Goal: Transaction & Acquisition: Purchase product/service

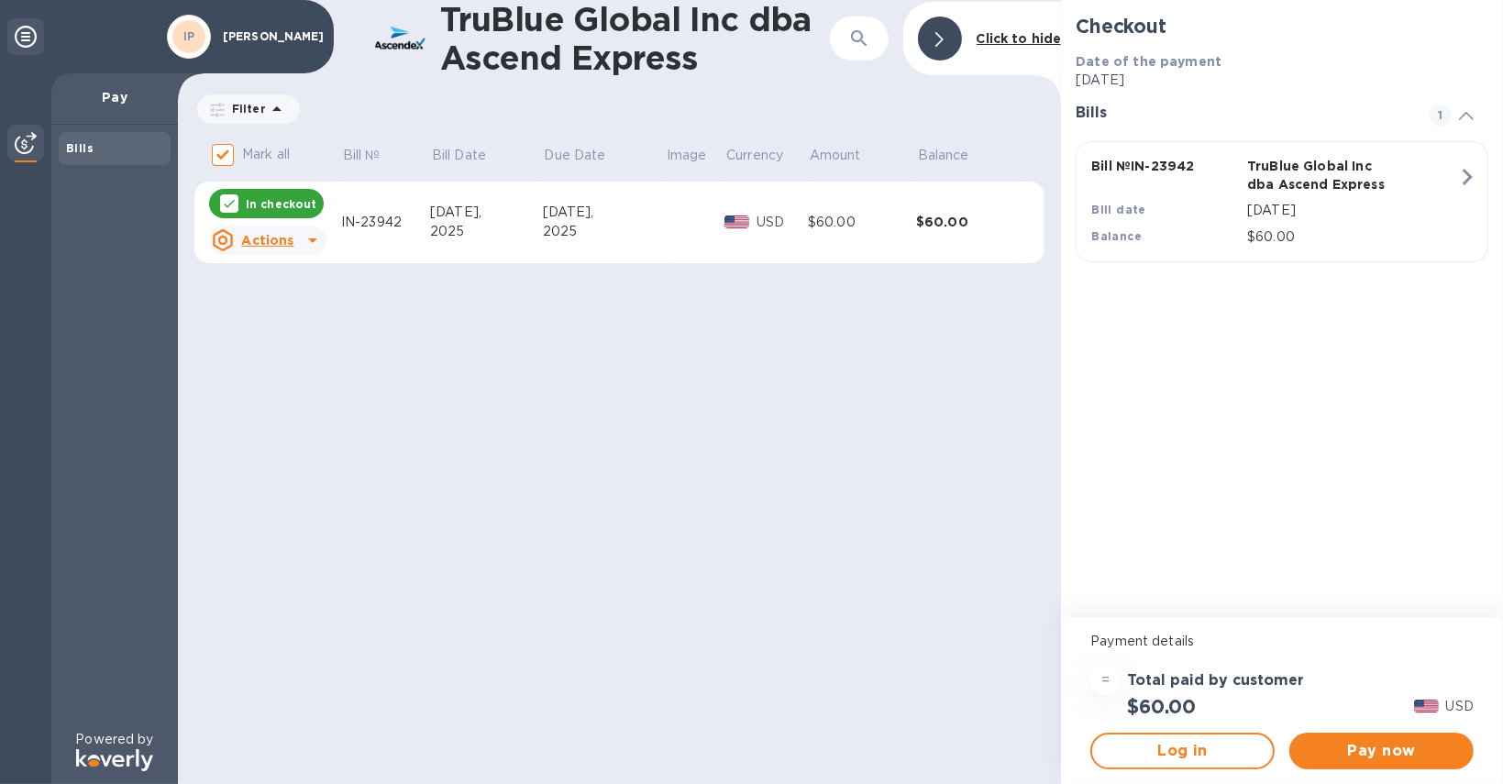
click at [22, 36] on icon at bounding box center [26, 37] width 22 height 22
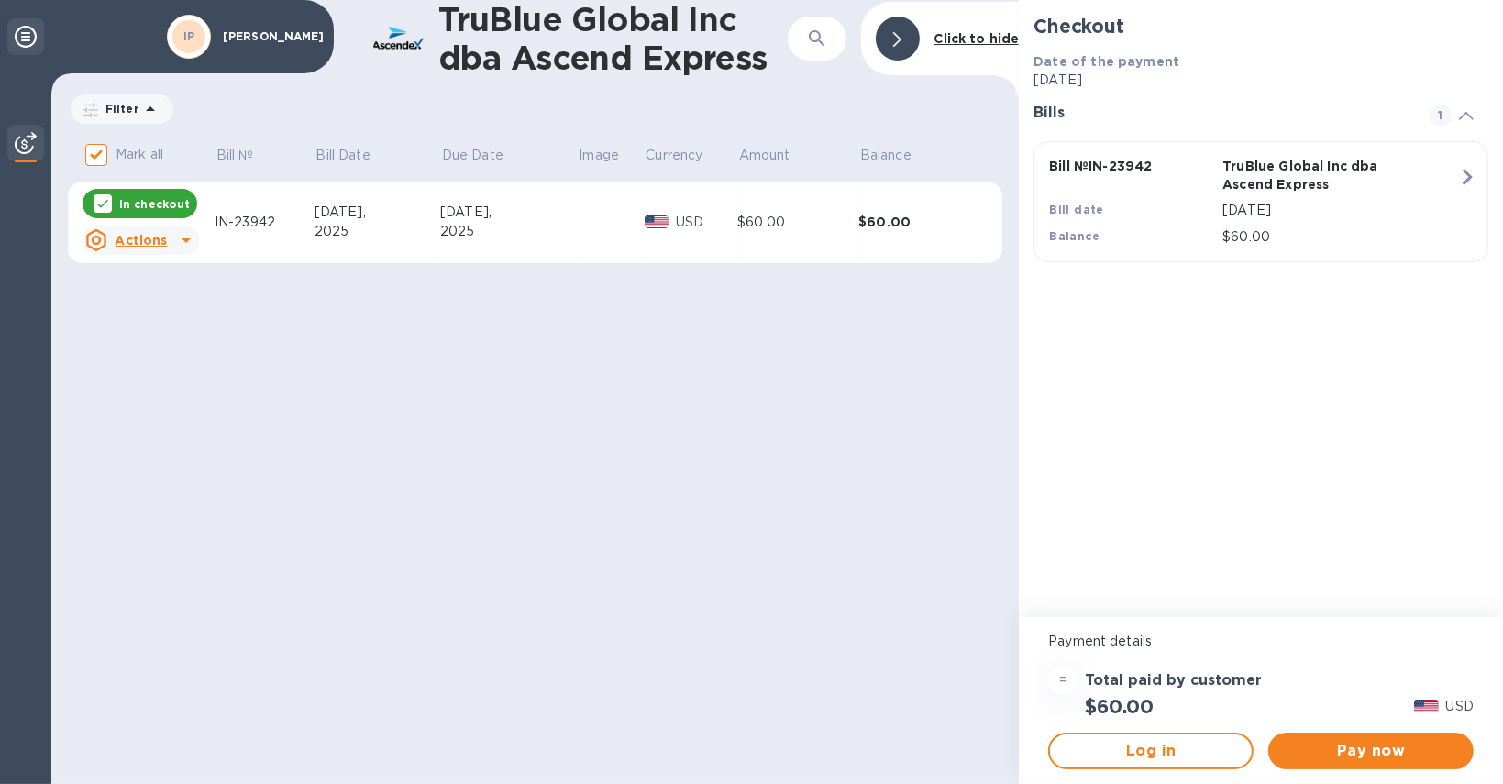
click at [22, 36] on icon at bounding box center [26, 37] width 22 height 22
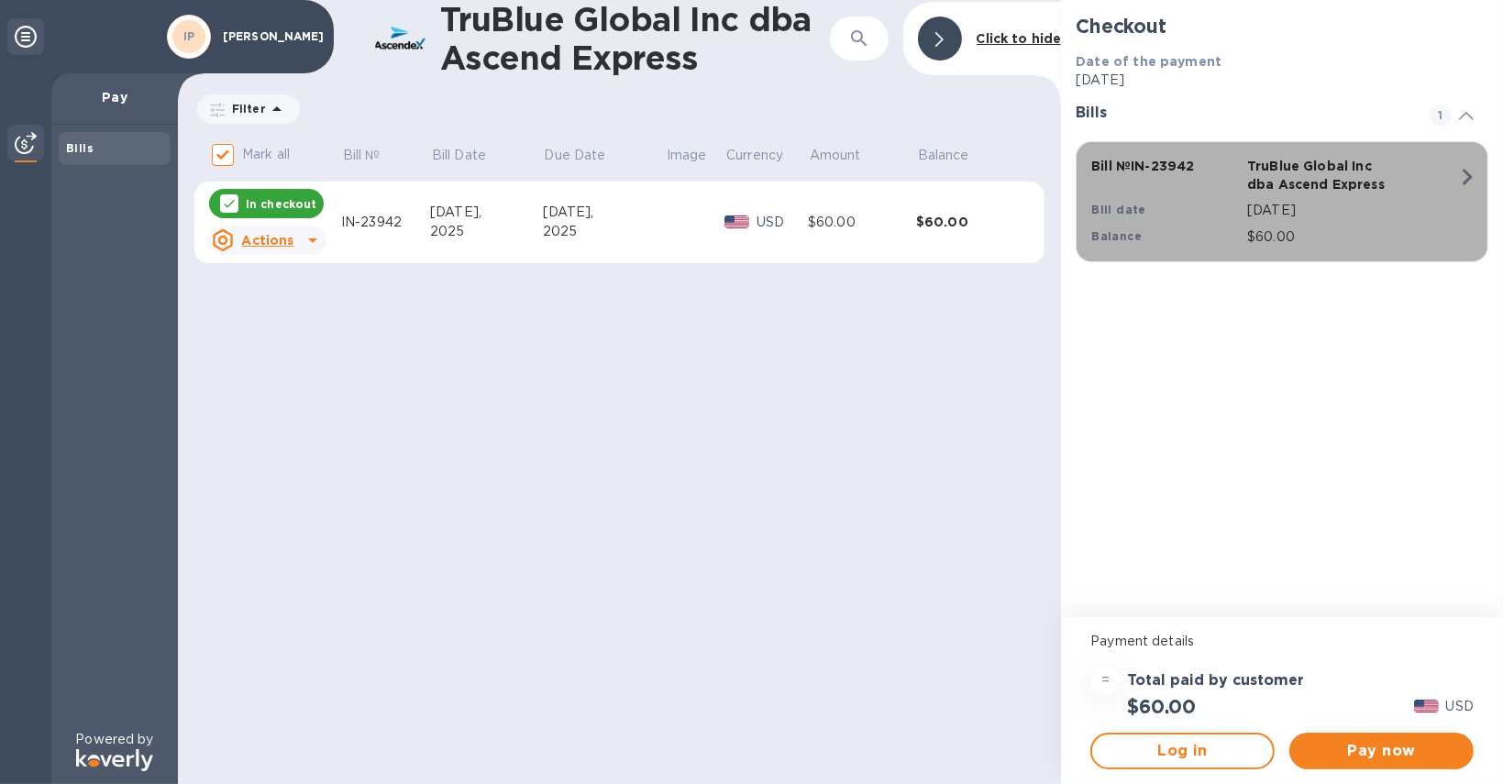
click at [1401, 169] on div "Bill № IN-23942 TruBlue Global Inc dba Ascend Express Bill date [DATE] Balance …" at bounding box center [1278, 202] width 396 height 112
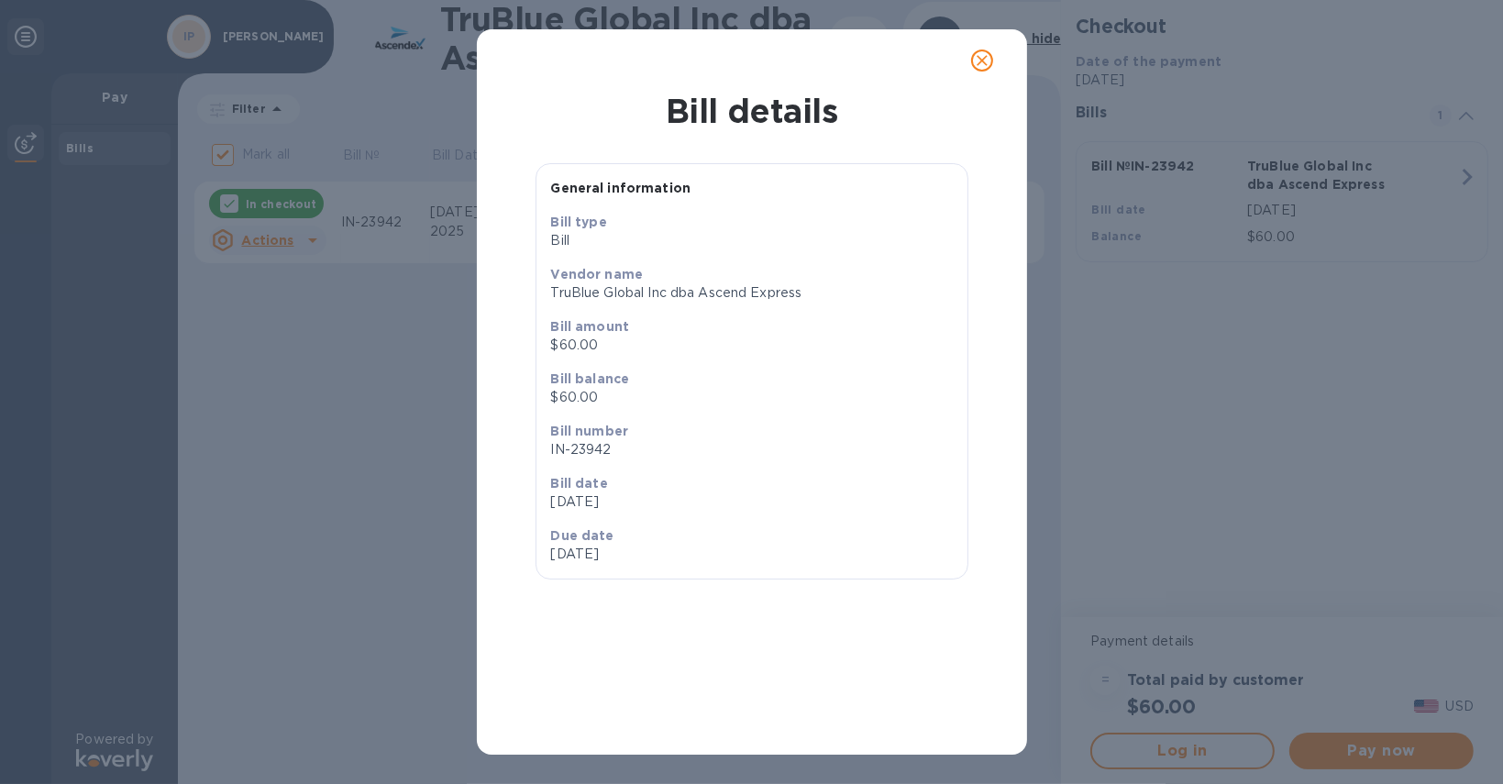
click at [972, 62] on span "close" at bounding box center [982, 61] width 22 height 22
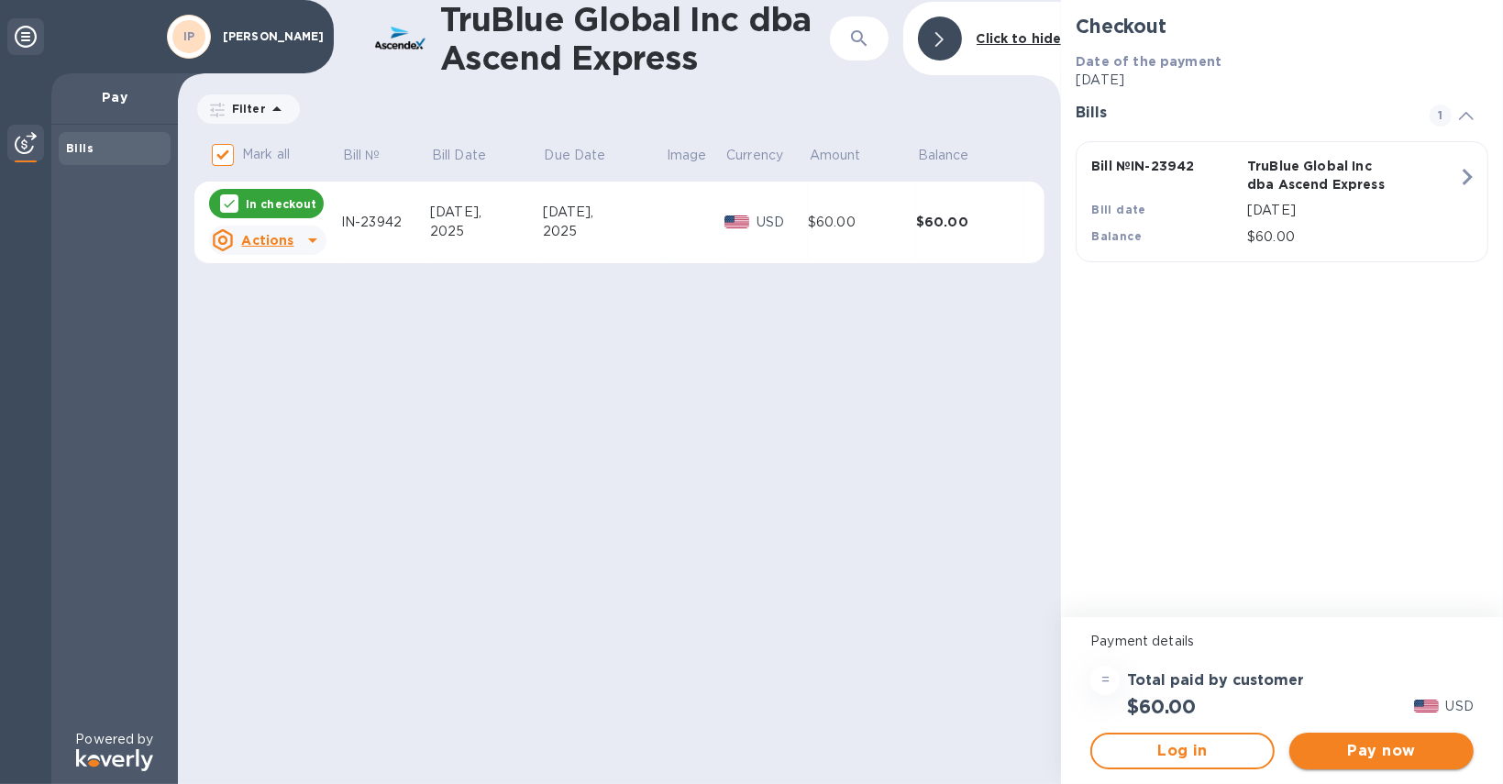
click at [1382, 750] on span "Pay now" at bounding box center [1381, 751] width 155 height 22
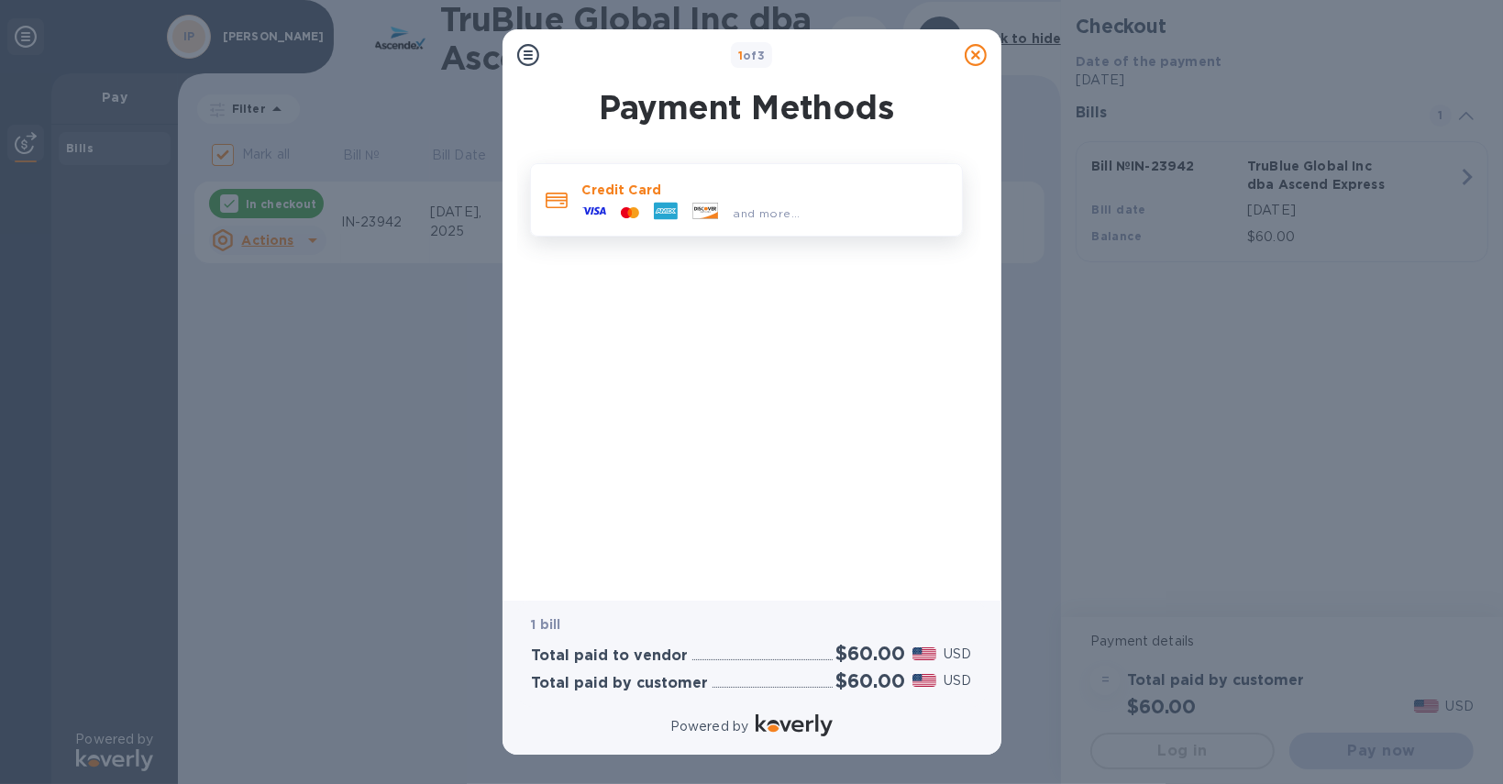
click at [685, 203] on div at bounding box center [705, 213] width 41 height 20
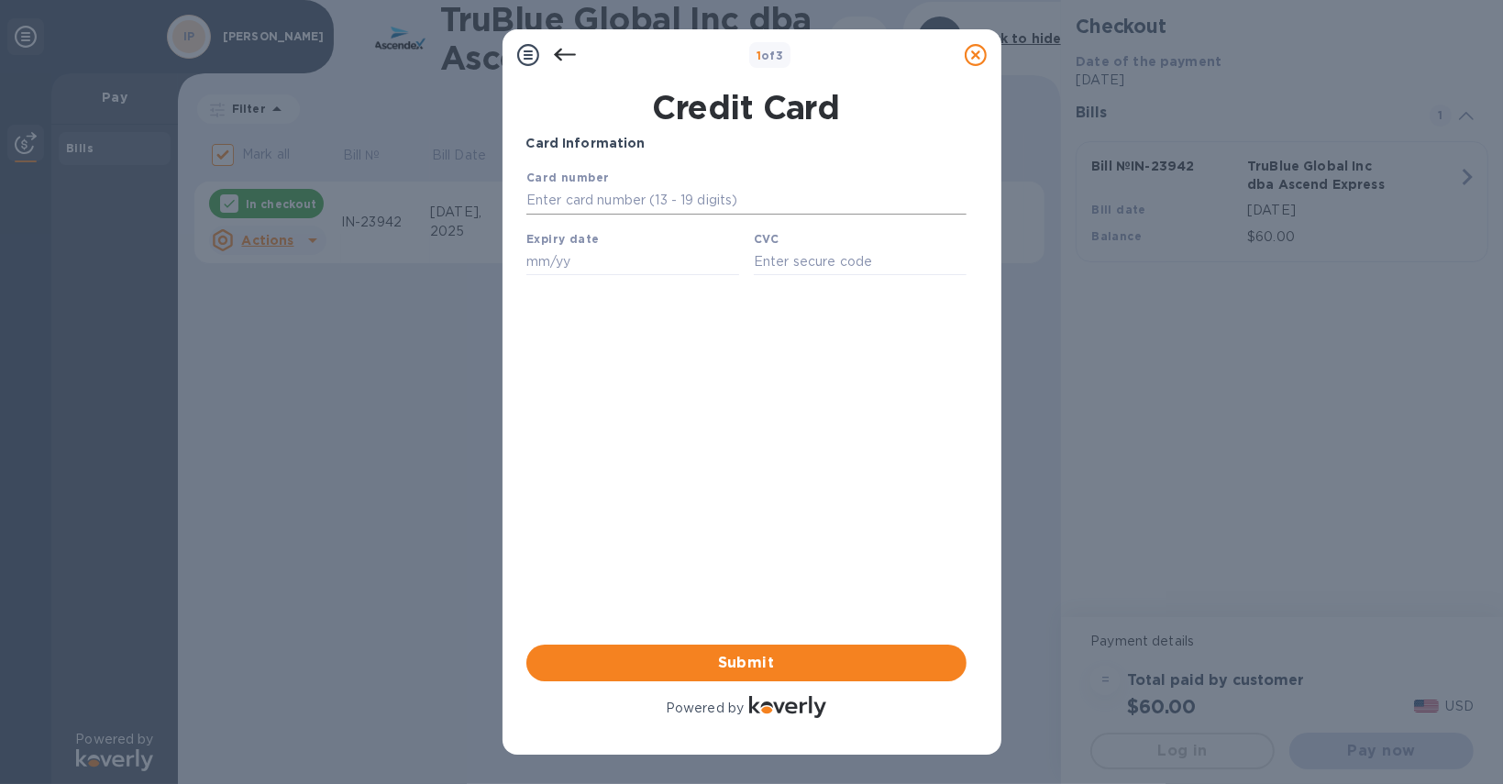
click at [574, 196] on input "text" at bounding box center [745, 200] width 440 height 28
click at [675, 196] on input "text" at bounding box center [745, 200] width 440 height 28
type input "[CREDIT_CARD_NUMBER]"
click at [547, 268] on input "text" at bounding box center [631, 261] width 213 height 28
type input "08/30"
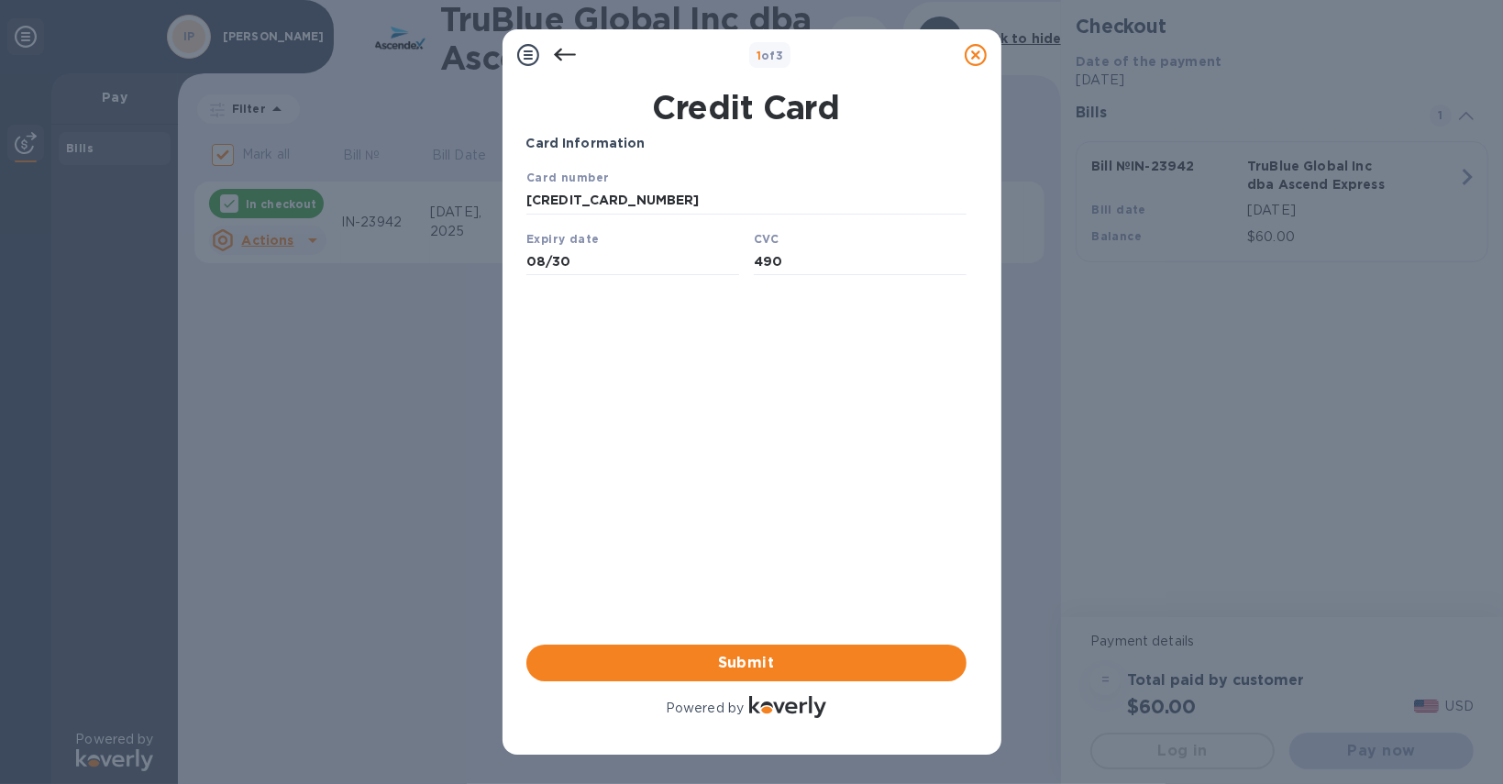
type input "490"
click at [649, 382] on div "Card Information Your browser does not support iframes Submit Powered by" at bounding box center [746, 428] width 440 height 588
click at [755, 666] on span "Submit" at bounding box center [746, 663] width 411 height 22
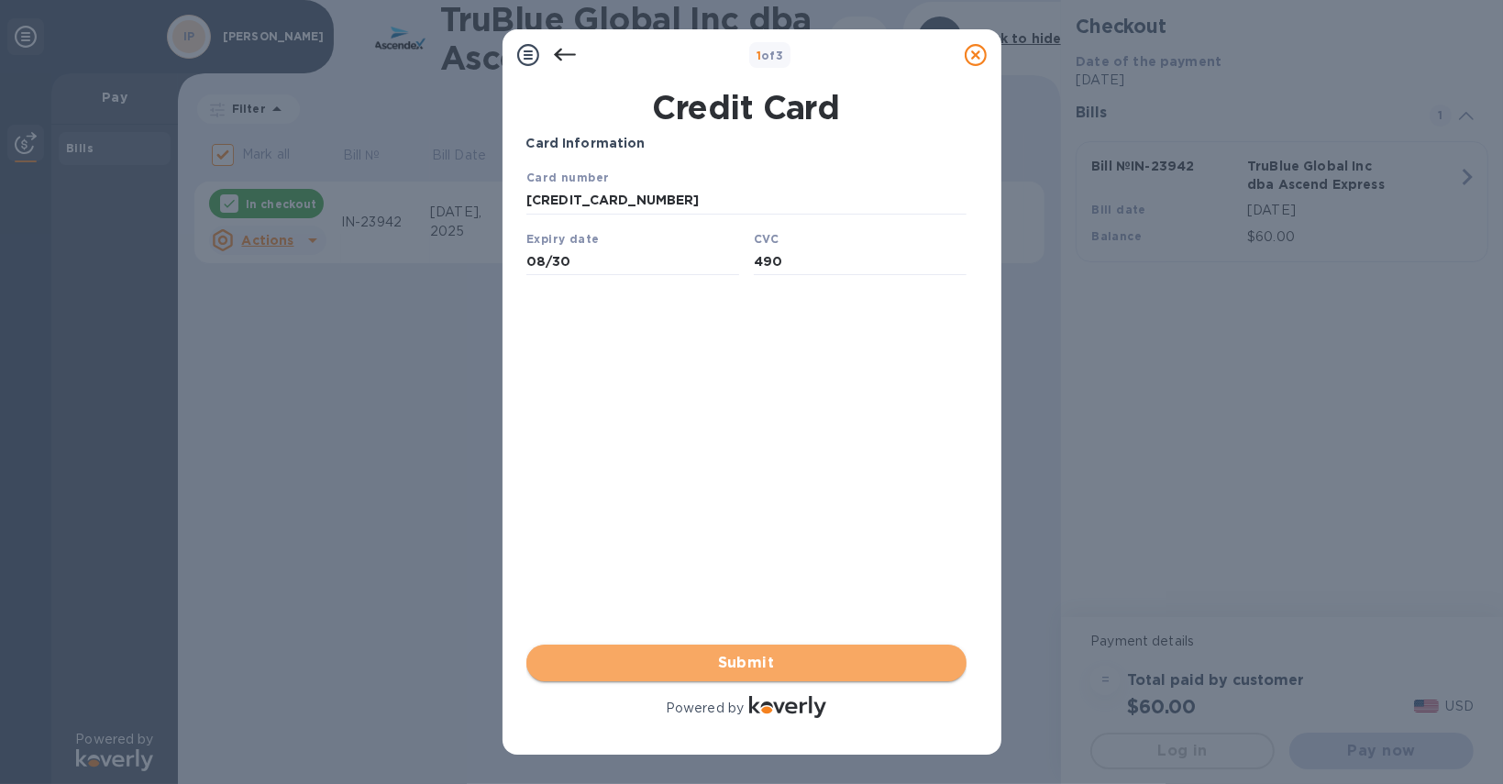
click at [736, 657] on span "Submit" at bounding box center [746, 663] width 411 height 22
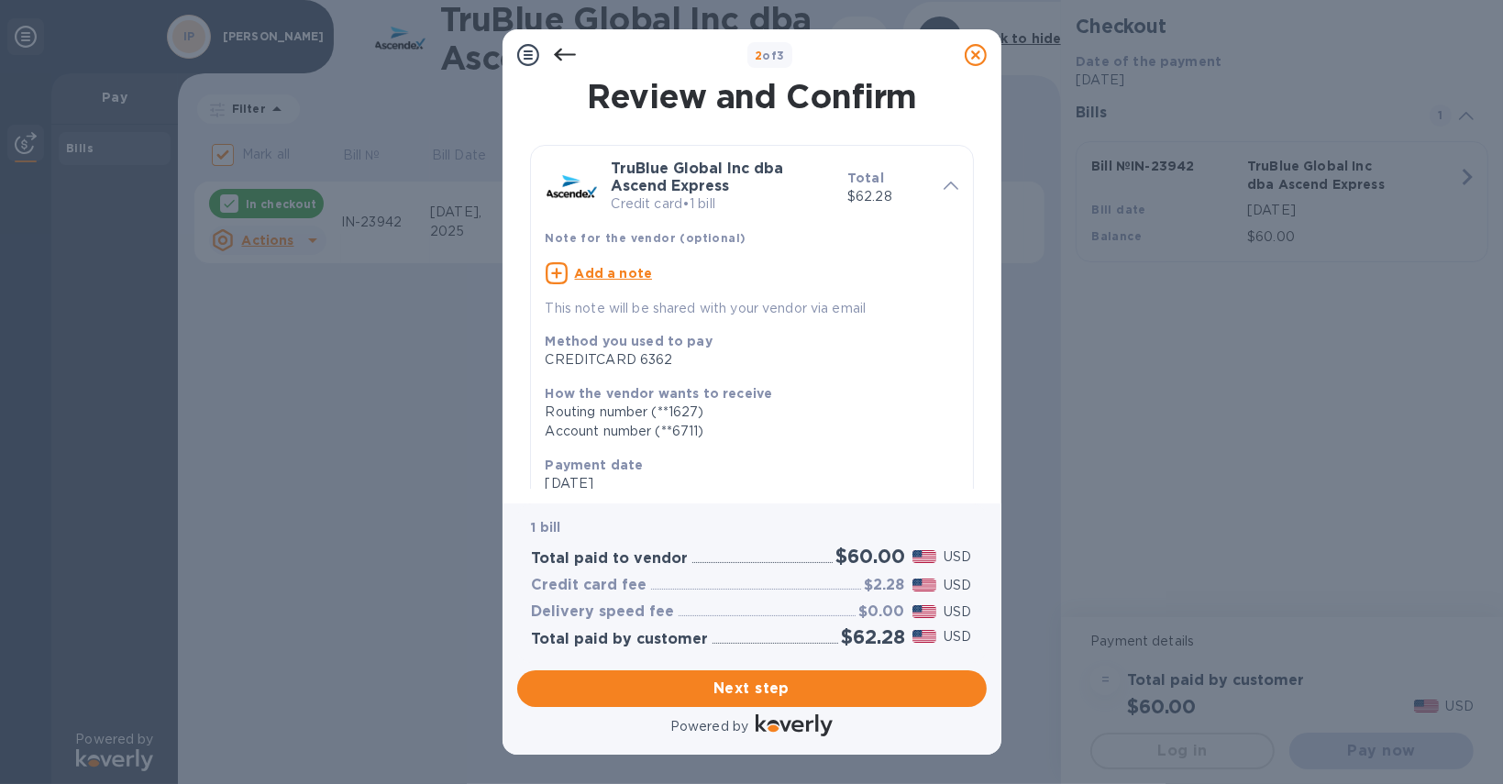
drag, startPoint x: 975, startPoint y: 157, endPoint x: 975, endPoint y: 198, distance: 41.3
click at [975, 198] on div "Review and Confirm TruBlue Global Inc dba Ascend Express Credit card • 1 bill T…" at bounding box center [751, 285] width 469 height 408
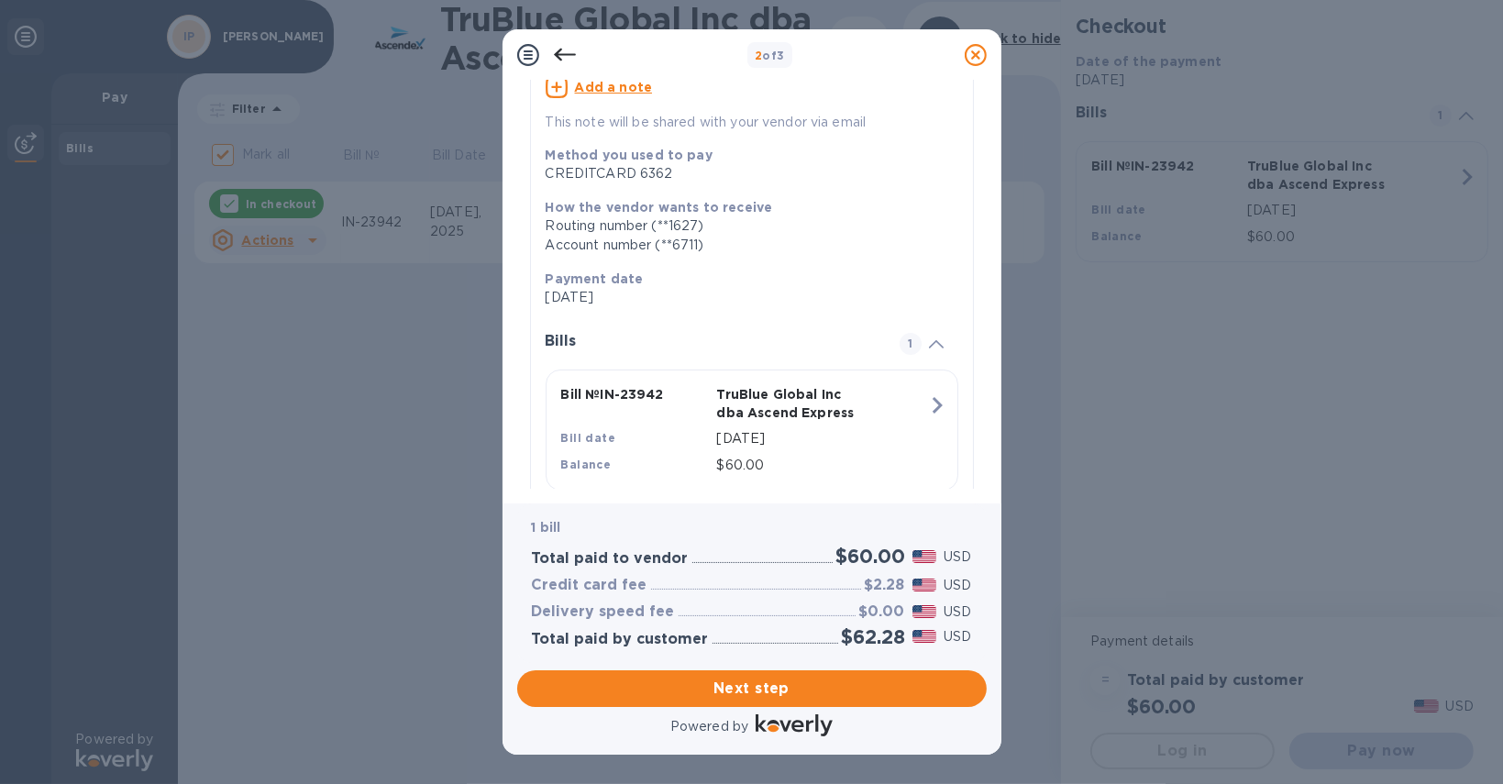
scroll to position [234, 0]
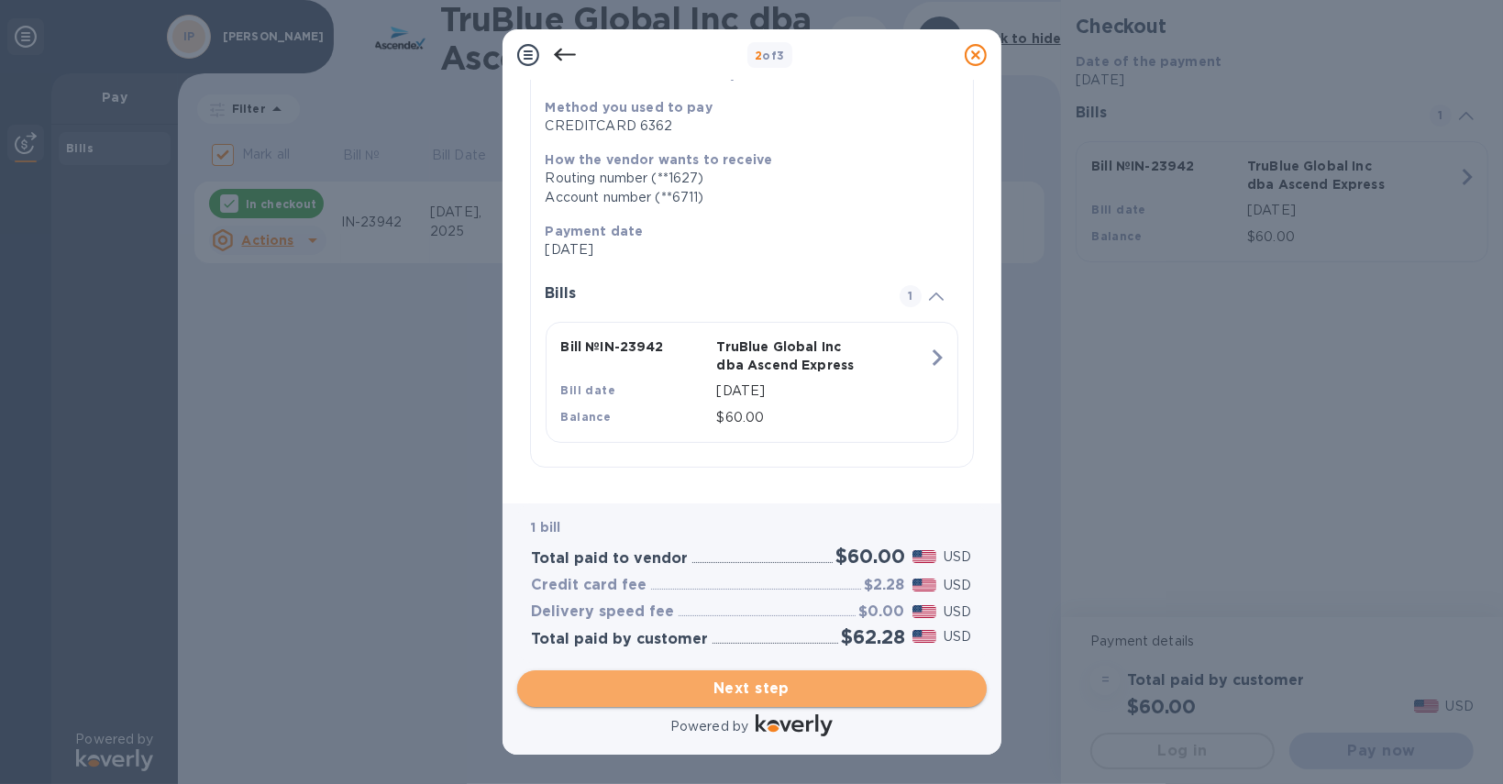
click at [746, 687] on span "Next step" at bounding box center [752, 688] width 440 height 22
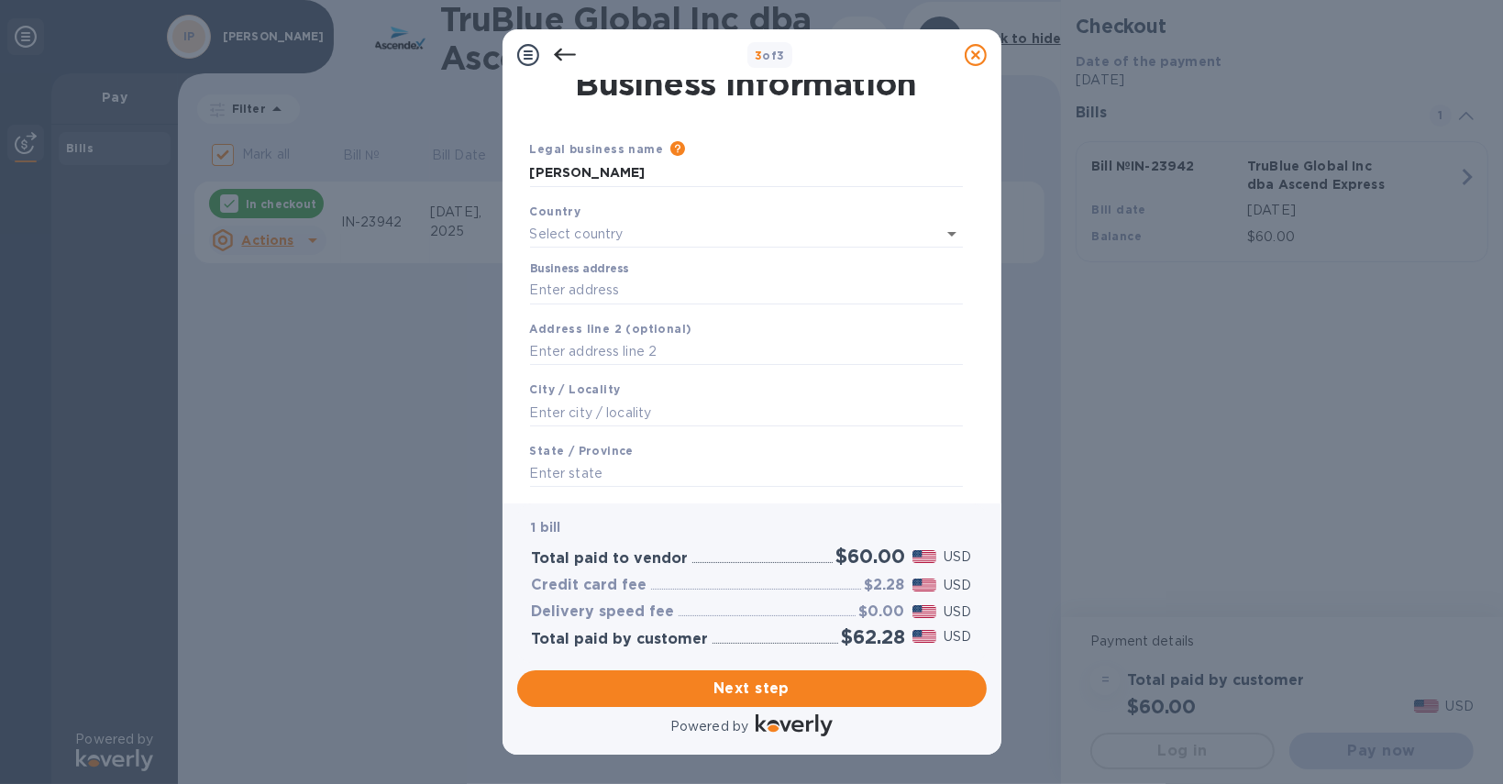
scroll to position [0, 0]
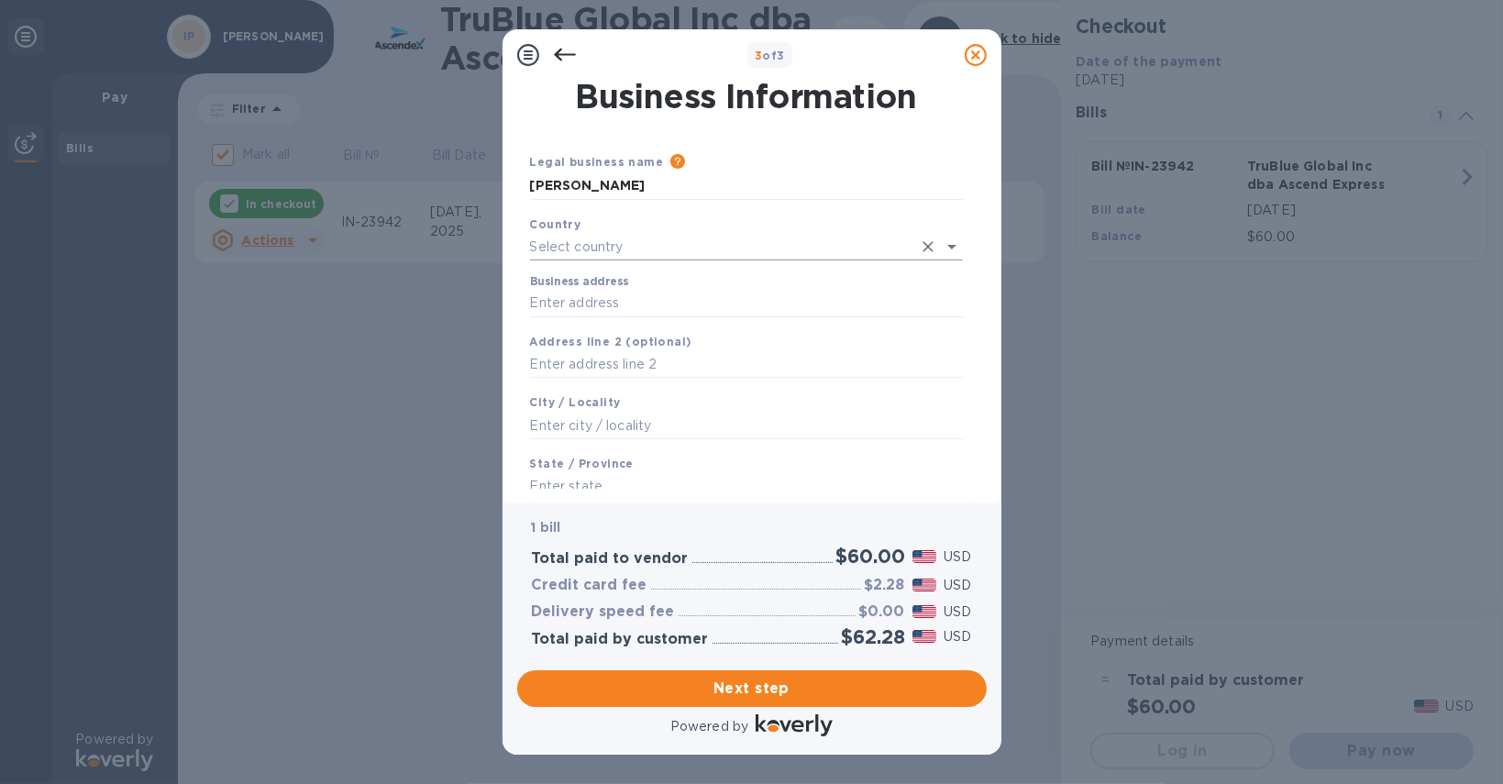
click at [597, 247] on input "text" at bounding box center [720, 247] width 381 height 27
click at [598, 288] on p "[US_STATE]" at bounding box center [746, 287] width 403 height 19
type input "[US_STATE]"
click at [597, 300] on input "Business address" at bounding box center [746, 300] width 433 height 28
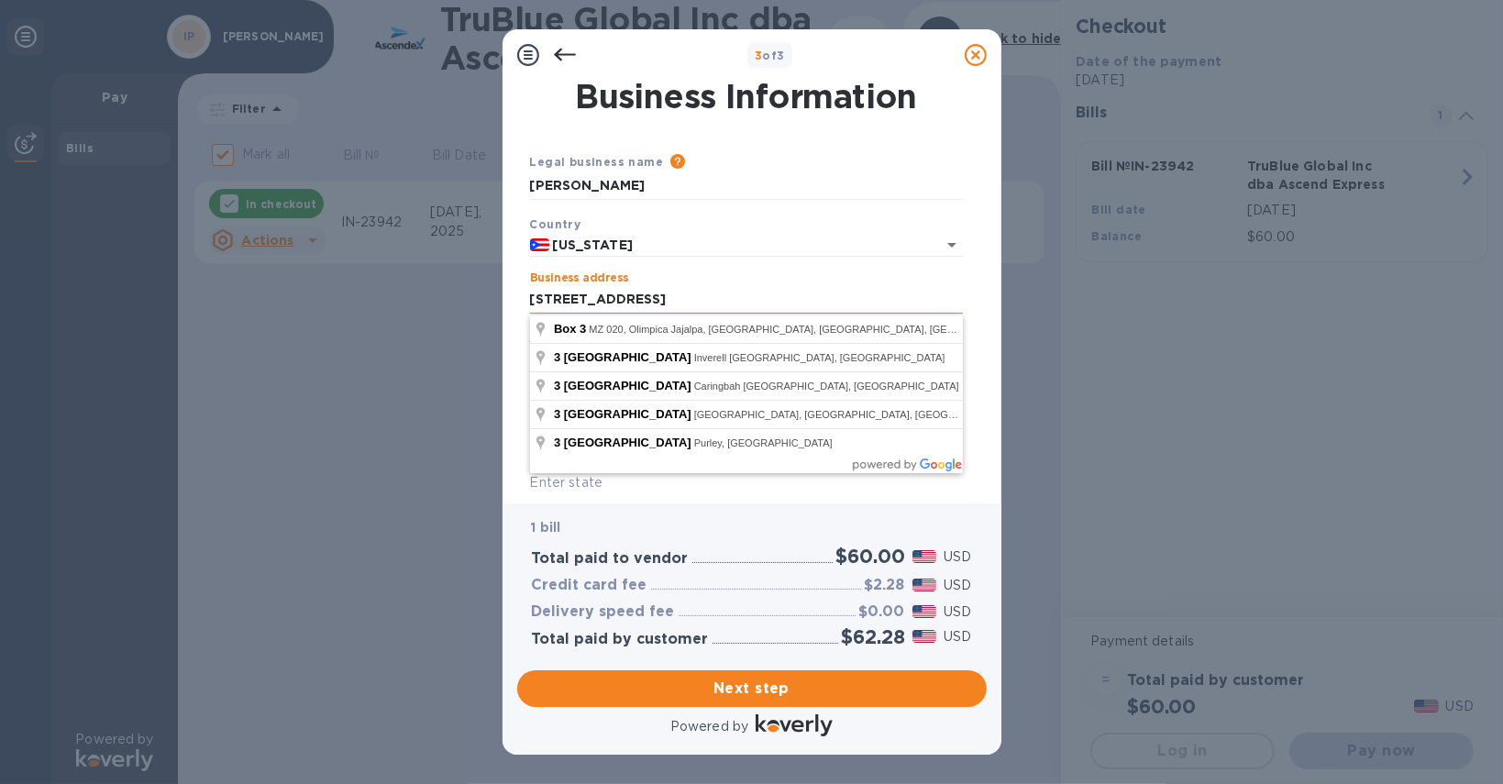
click at [673, 296] on input "[STREET_ADDRESS]" at bounding box center [746, 300] width 433 height 28
type input "[STREET_ADDRESS]"
click at [638, 510] on div "1 bill Total paid to vendor $60.00 USD Credit card fee $2.28 USD Delivery speed…" at bounding box center [751, 582] width 469 height 159
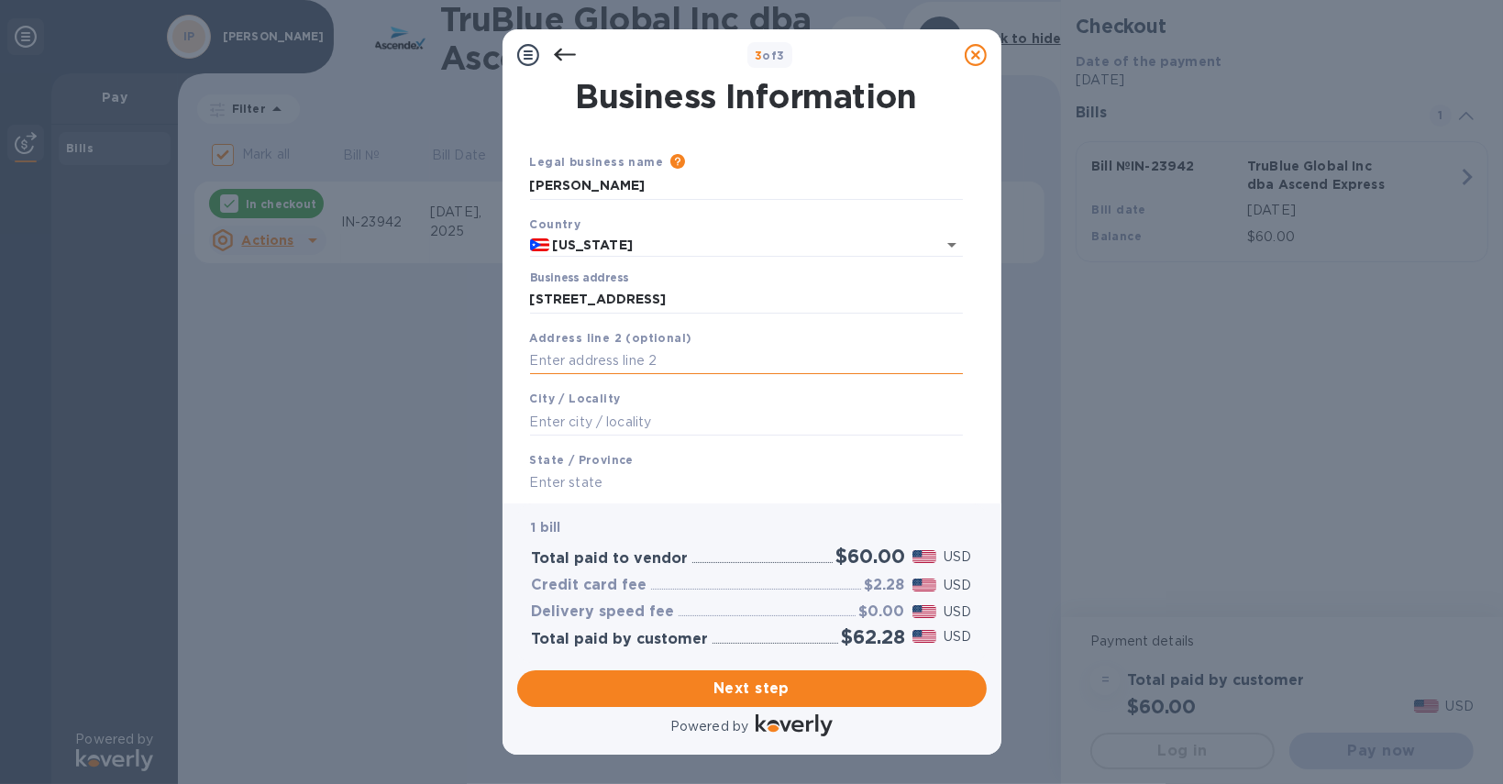
click at [638, 363] on input "text" at bounding box center [746, 361] width 433 height 28
click at [565, 428] on input "text" at bounding box center [746, 422] width 433 height 28
type input "Canóvanas"
click at [611, 458] on b "State / Province" at bounding box center [582, 460] width 104 height 14
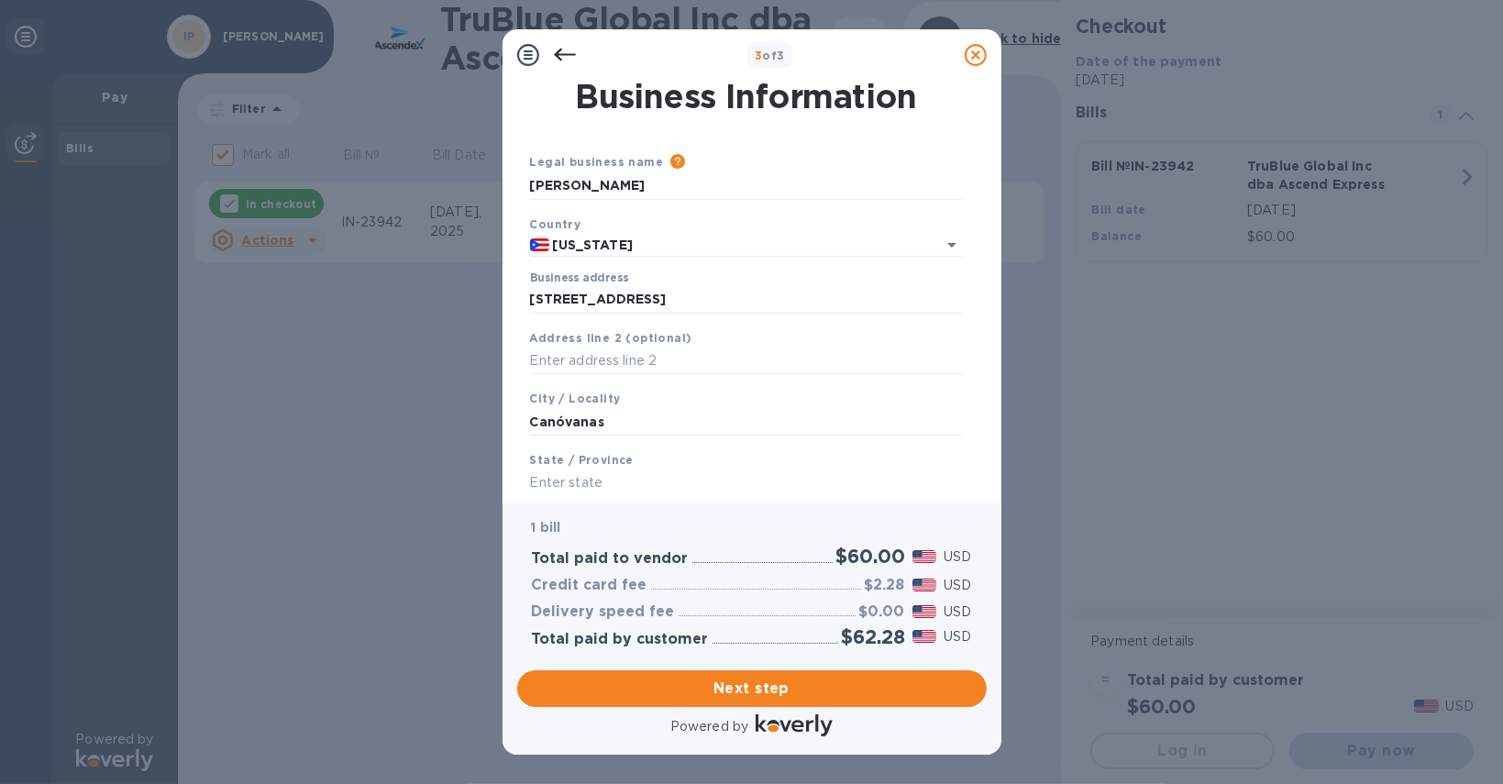
click at [565, 490] on div "Business Information Legal business name Please provide the legal name that app…" at bounding box center [751, 292] width 499 height 423
click at [624, 417] on input "Canóvanas" at bounding box center [746, 422] width 433 height 28
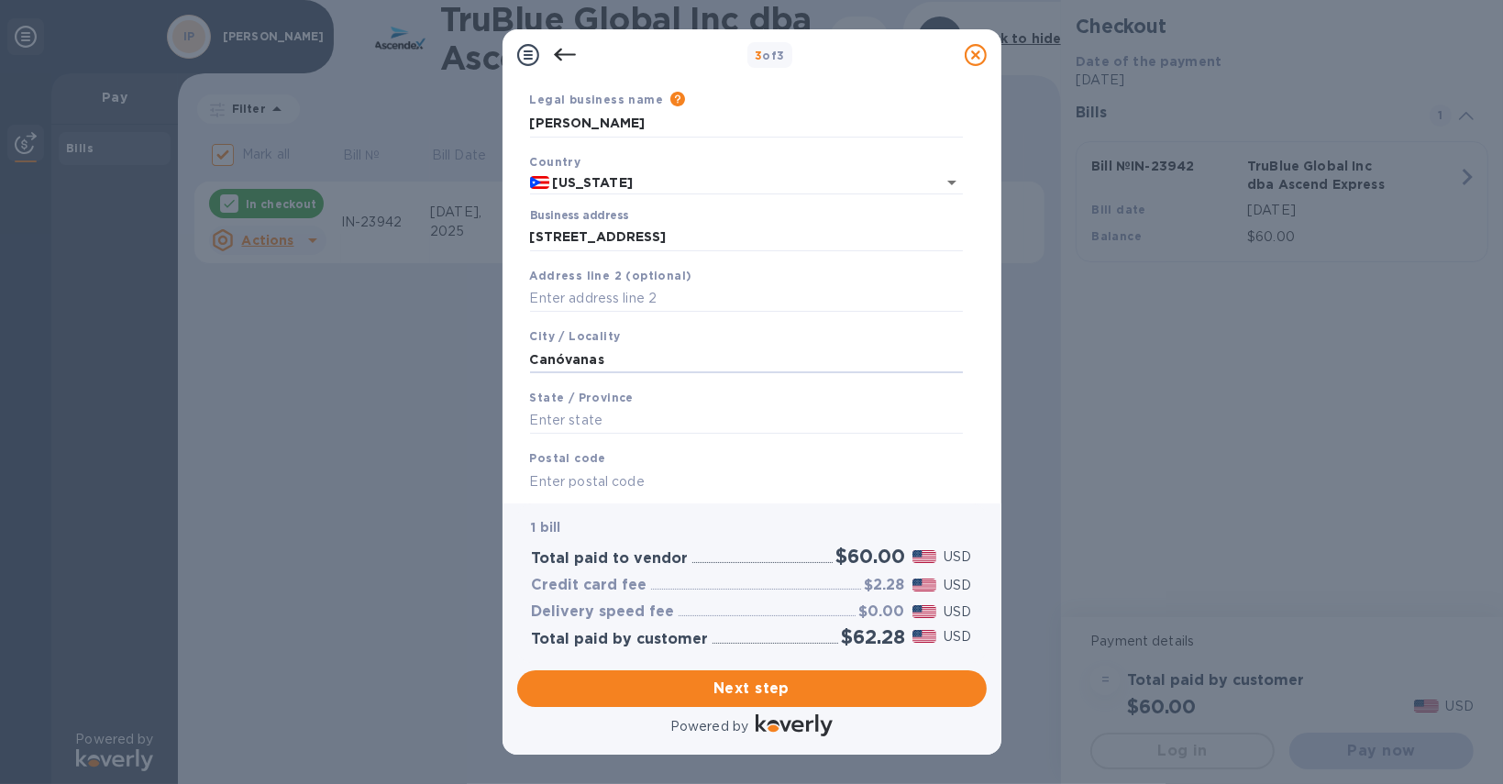
scroll to position [63, 0]
click at [598, 422] on input "text" at bounding box center [746, 420] width 433 height 28
type input "[US_STATE]"
click at [608, 482] on input "text" at bounding box center [746, 481] width 433 height 28
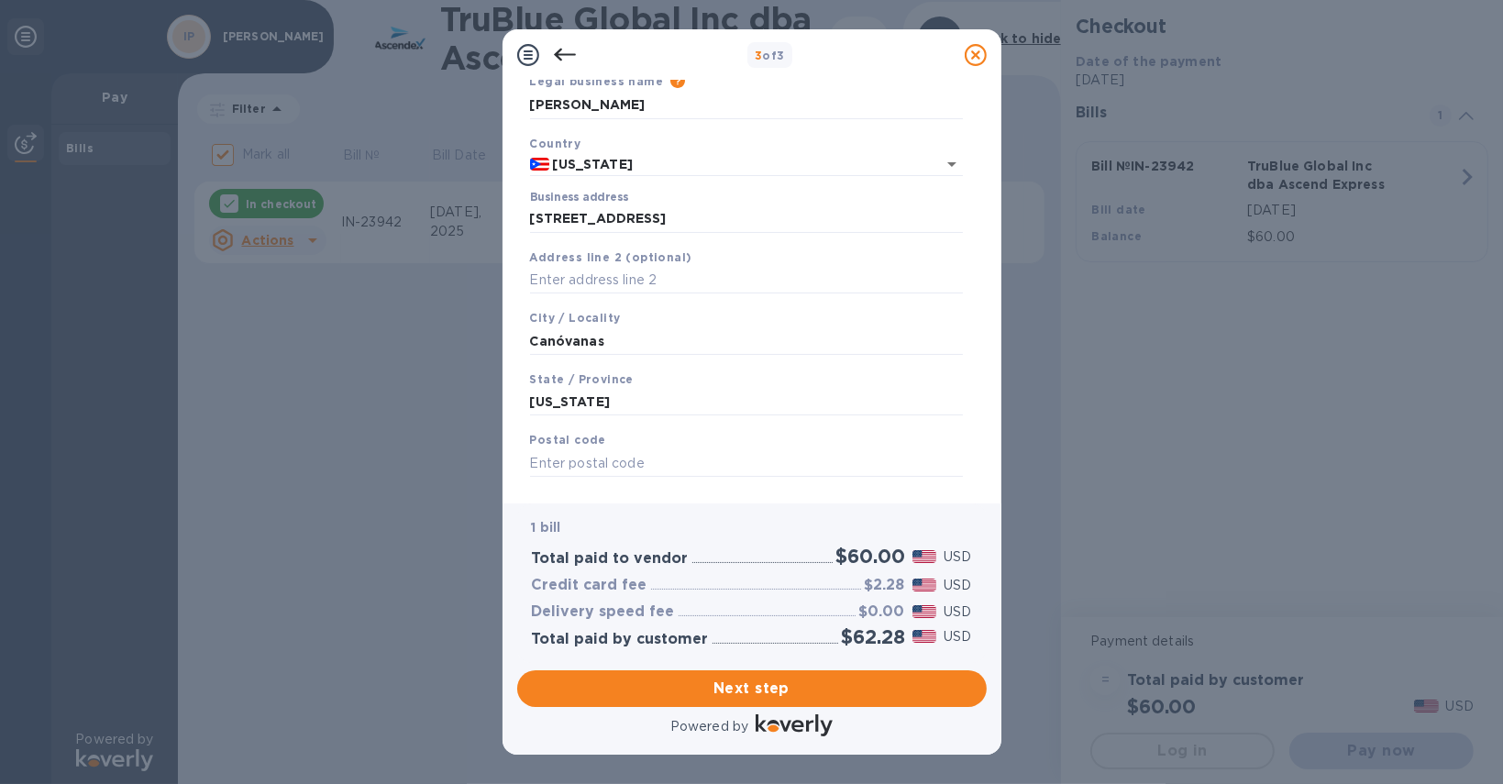
scroll to position [115, 0]
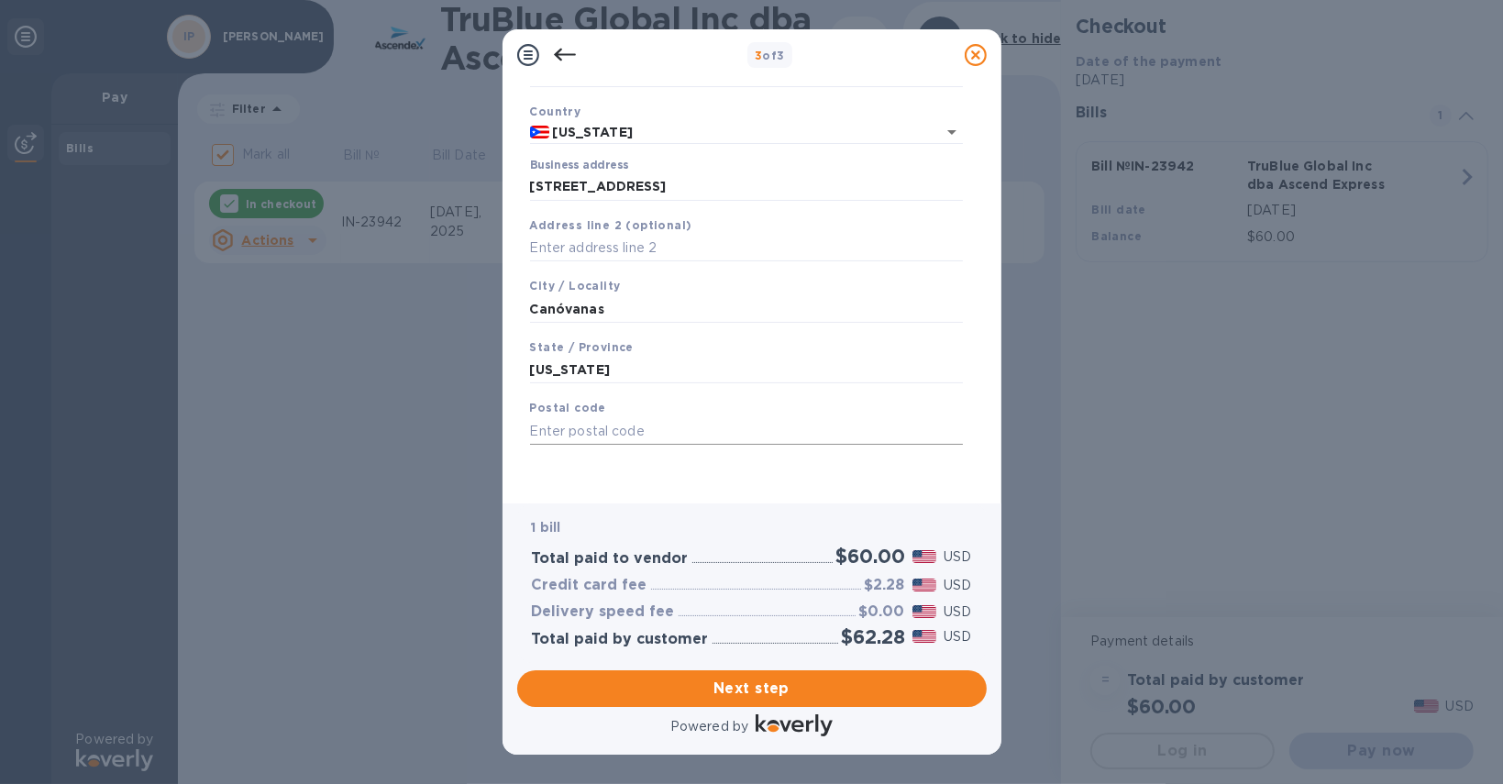
click at [617, 438] on input "text" at bounding box center [746, 431] width 433 height 28
click at [552, 436] on input "text" at bounding box center [746, 431] width 433 height 28
type input "00729"
click at [787, 681] on span "Next step" at bounding box center [752, 688] width 440 height 22
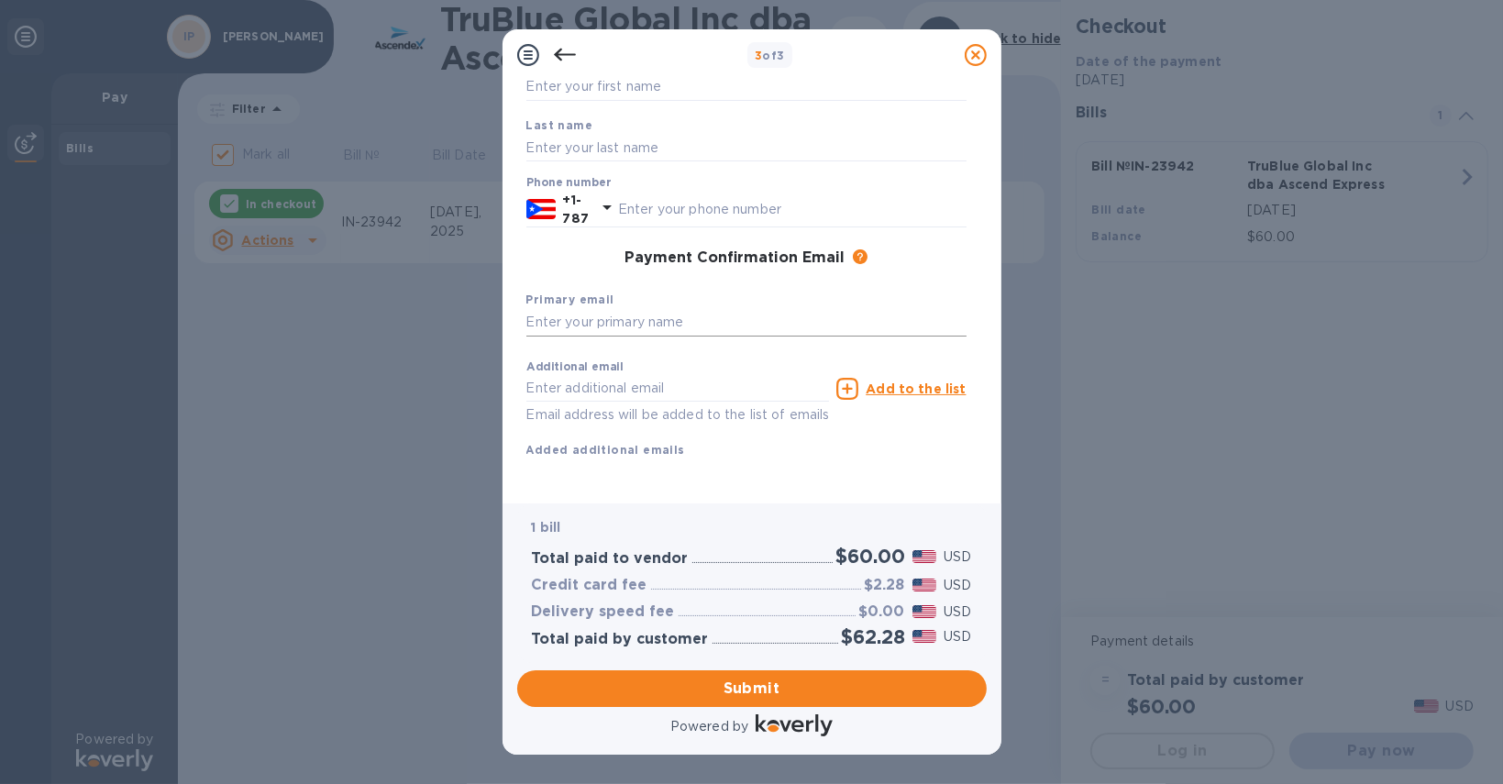
scroll to position [167, 0]
click at [702, 309] on input "text" at bounding box center [746, 323] width 440 height 28
click at [648, 309] on input "[EMAIL_ADDRESS][DOMAIN_NAME]" at bounding box center [746, 323] width 440 height 28
type input "[EMAIL_ADDRESS][DOMAIN_NAME]"
click at [616, 375] on input "text" at bounding box center [677, 389] width 303 height 28
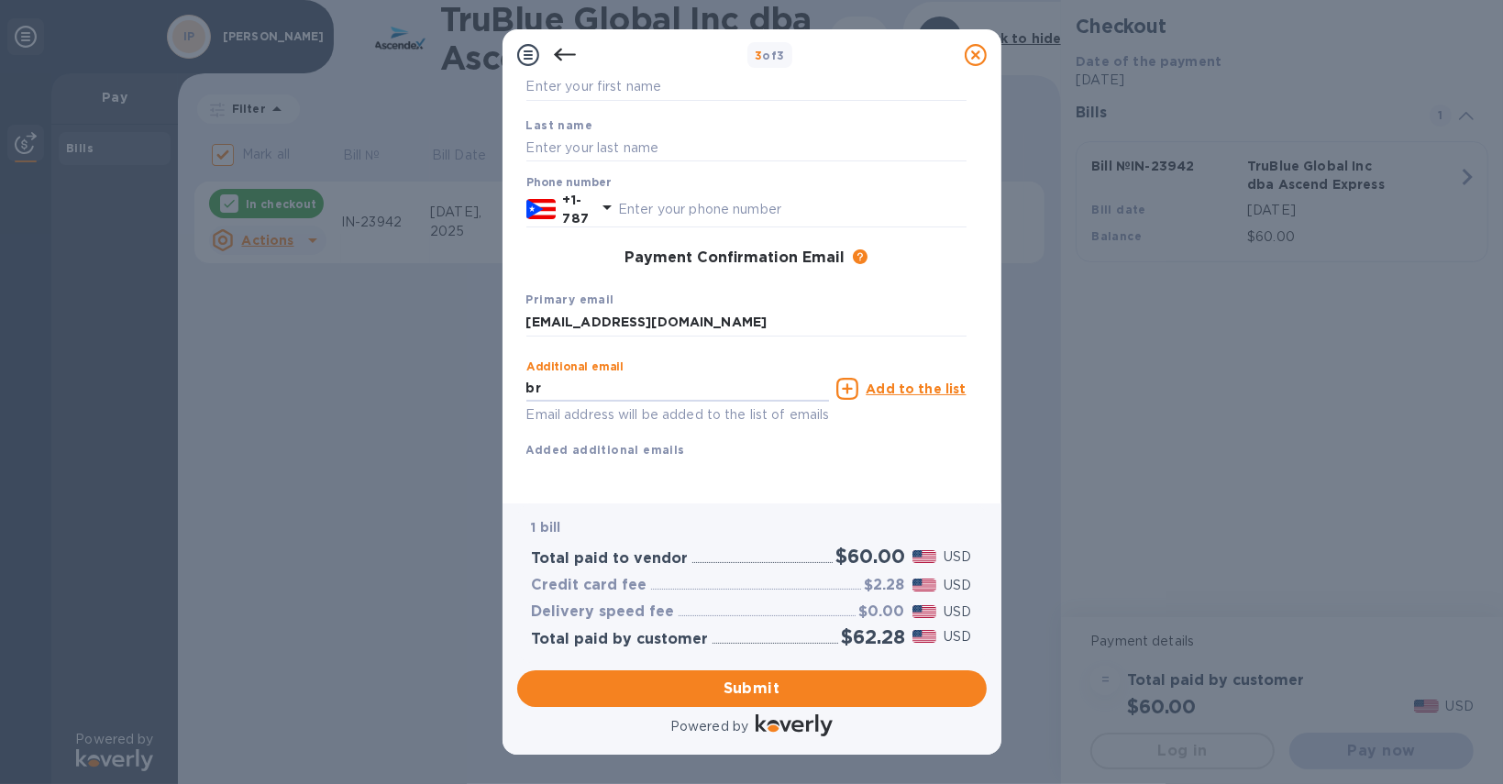
type input "b"
click at [761, 681] on span "Submit" at bounding box center [752, 688] width 440 height 22
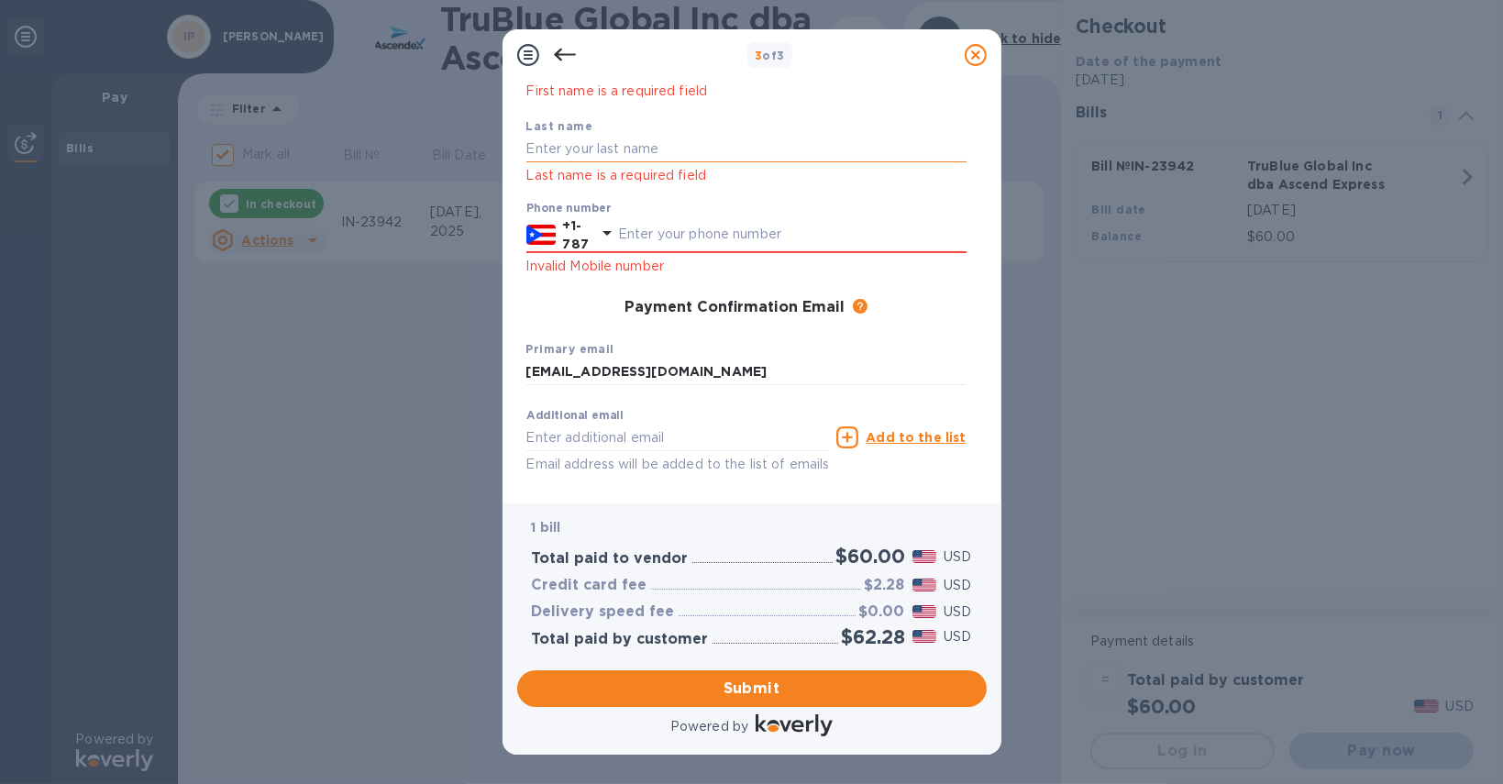
click at [642, 149] on input "text" at bounding box center [746, 150] width 440 height 28
type input "[PERSON_NAME]"
click at [653, 237] on input "text" at bounding box center [792, 235] width 348 height 28
type input "5135907"
click at [900, 311] on div "Payment Confirmation Email The added email addresses will be used to send the p…" at bounding box center [746, 308] width 440 height 18
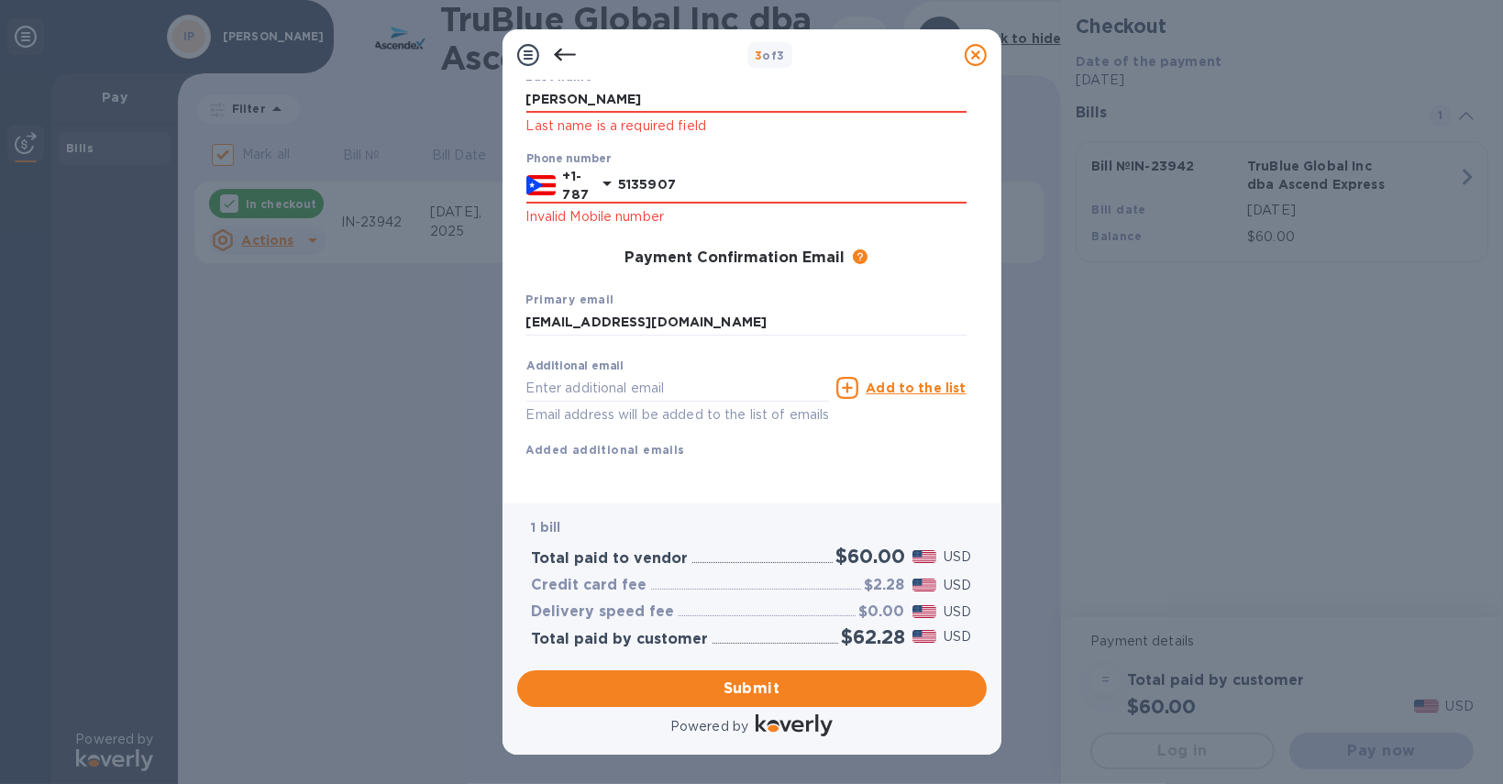
scroll to position [238, 0]
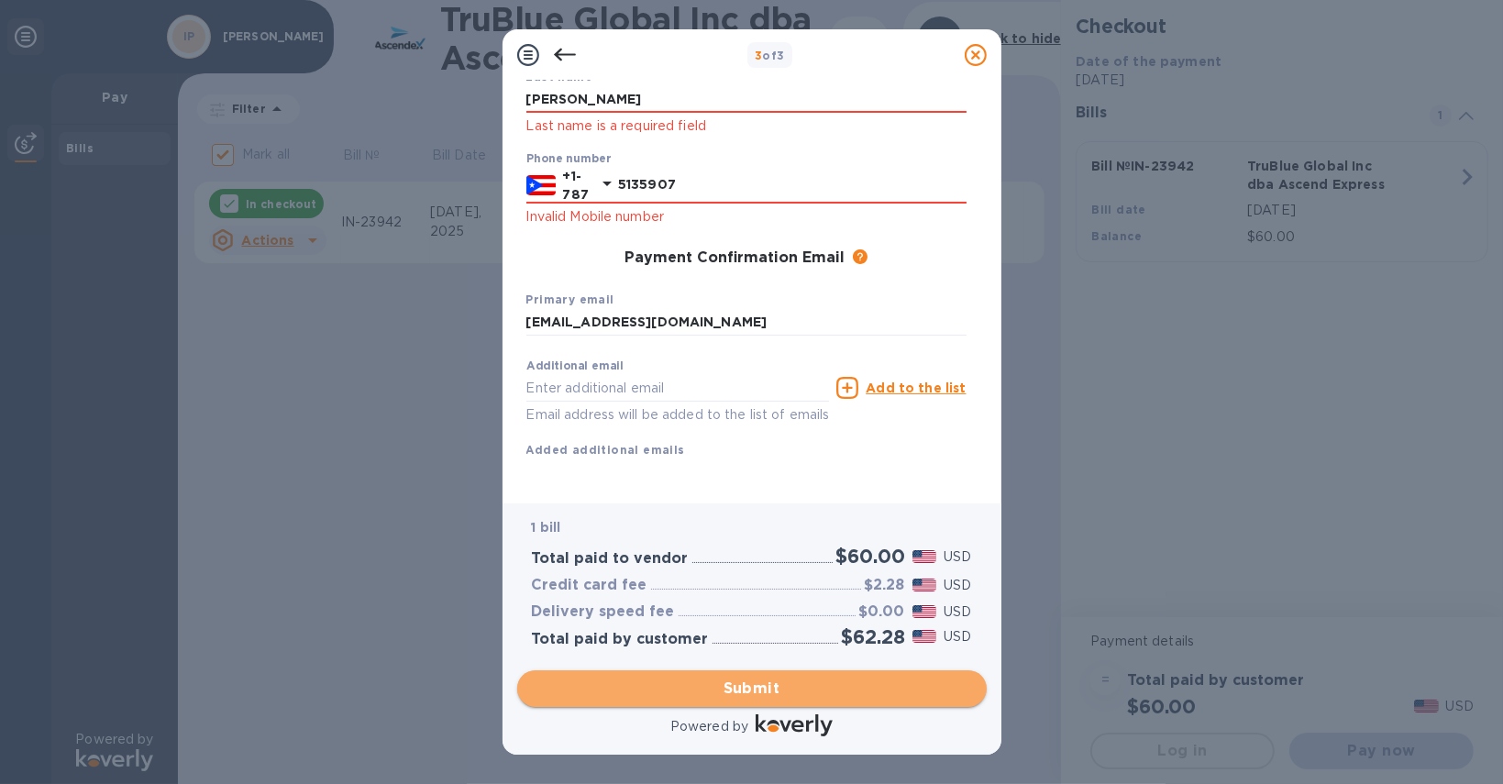
click at [796, 677] on span "Submit" at bounding box center [752, 688] width 440 height 22
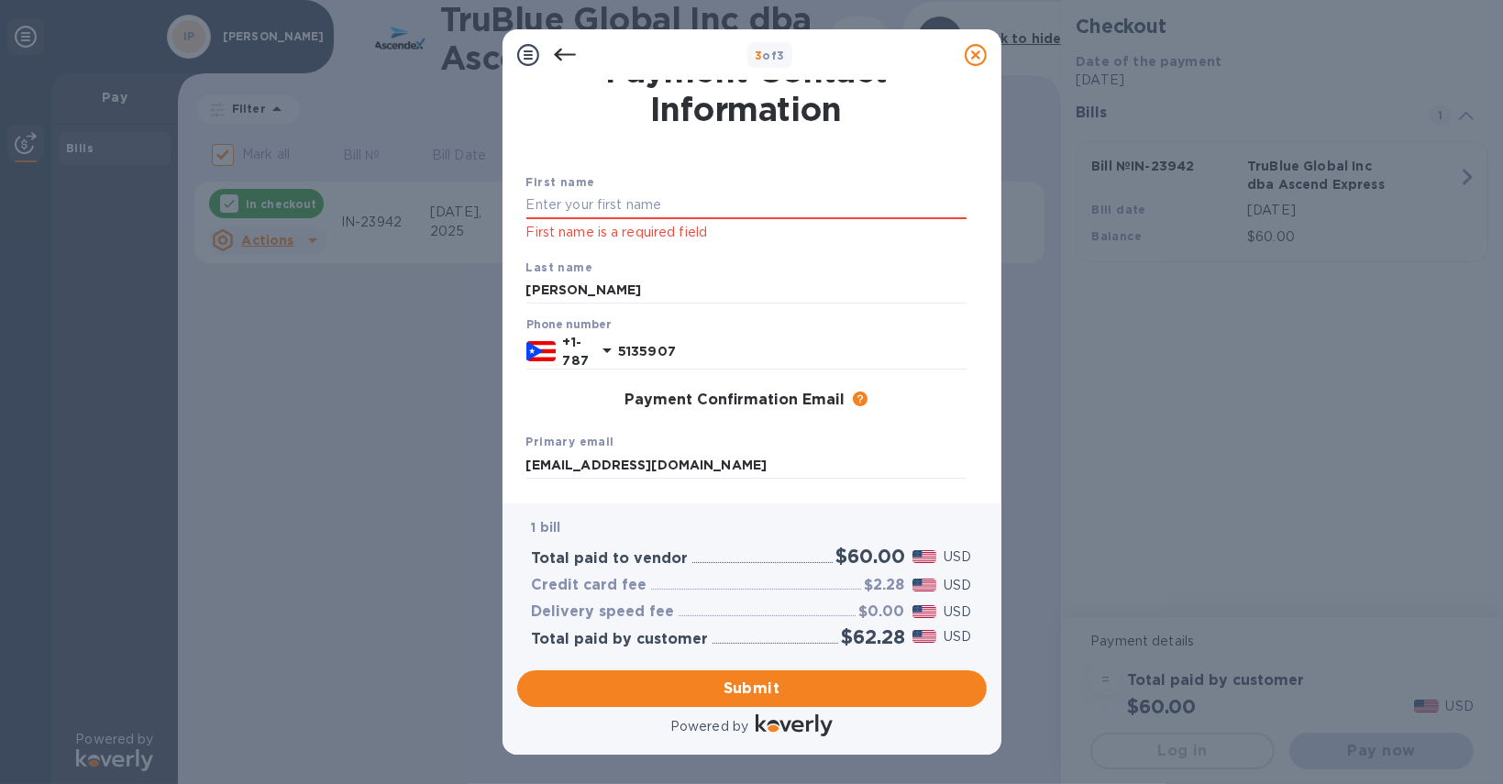
scroll to position [0, 0]
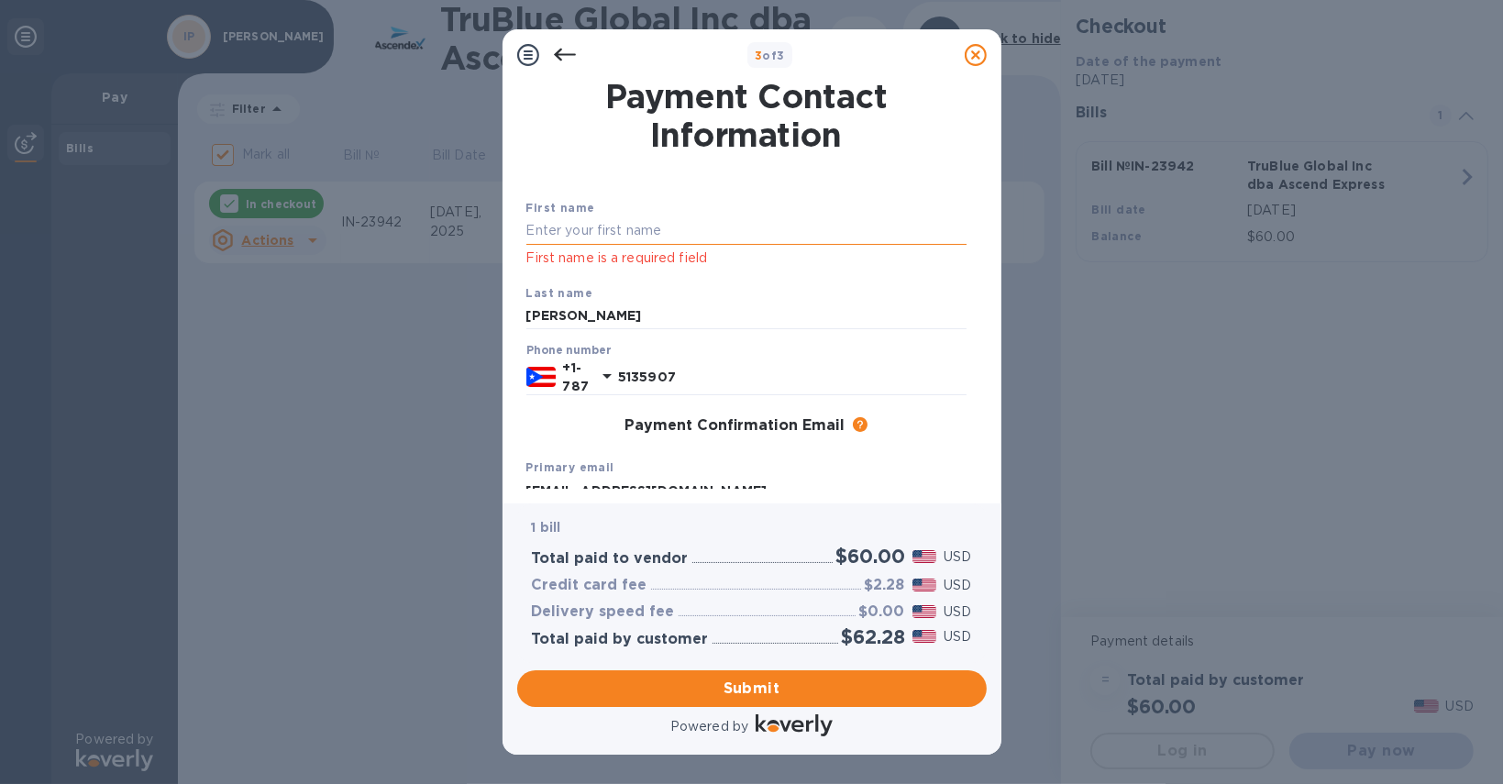
click at [634, 237] on input "text" at bounding box center [746, 231] width 440 height 28
type input "[PERSON_NAME]"
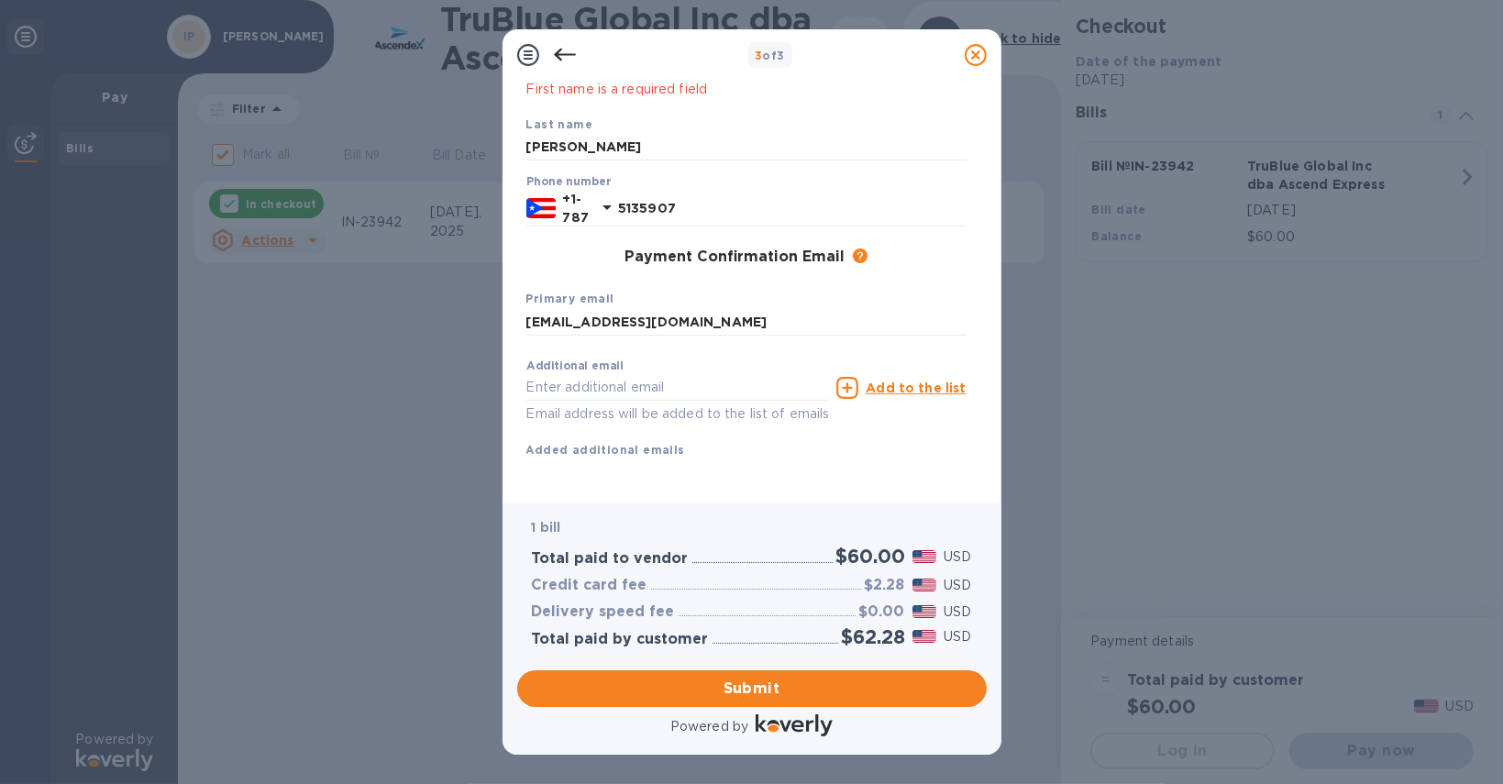
scroll to position [191, 0]
click at [739, 685] on span "Submit" at bounding box center [752, 688] width 440 height 22
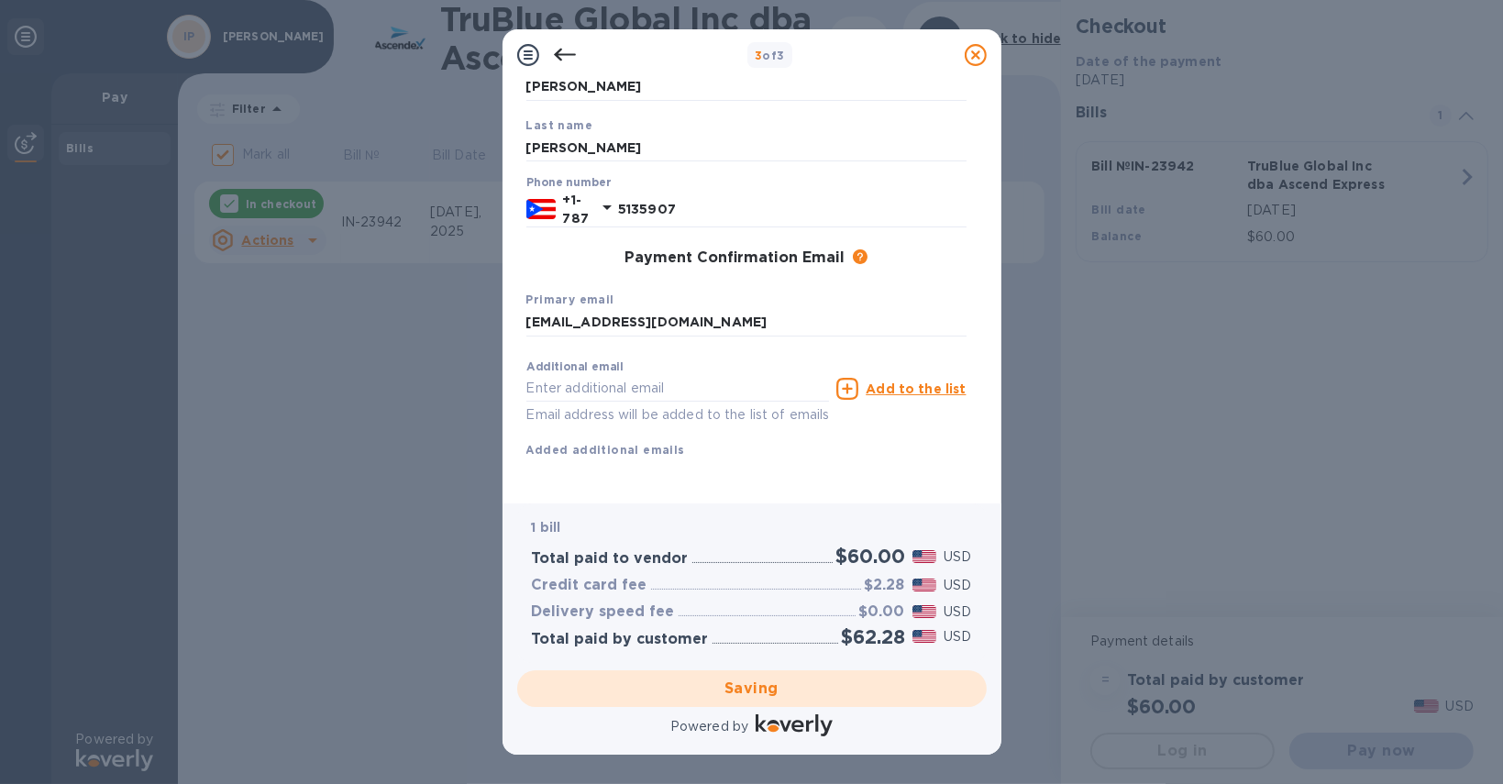
scroll to position [167, 0]
checkbox input "false"
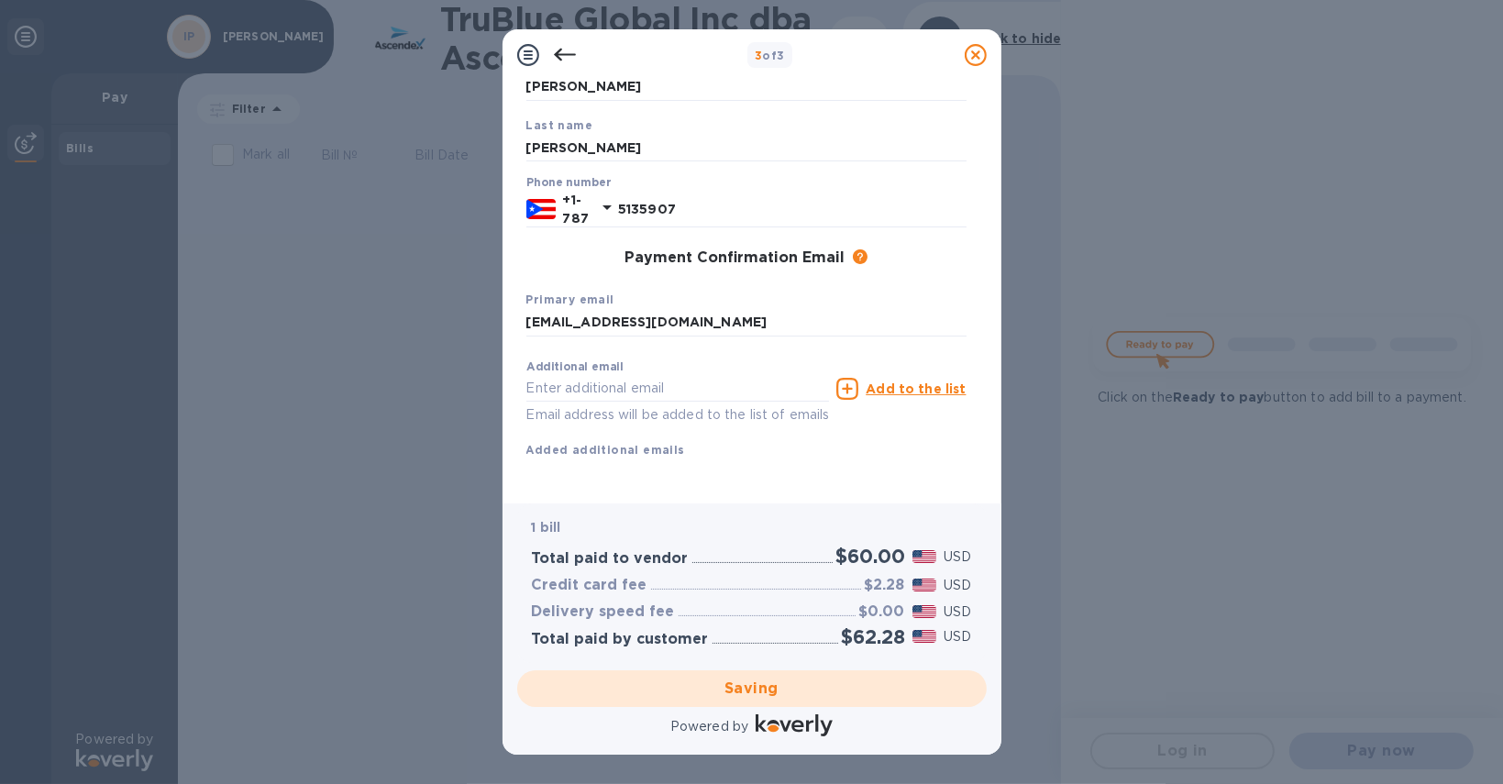
scroll to position [0, 0]
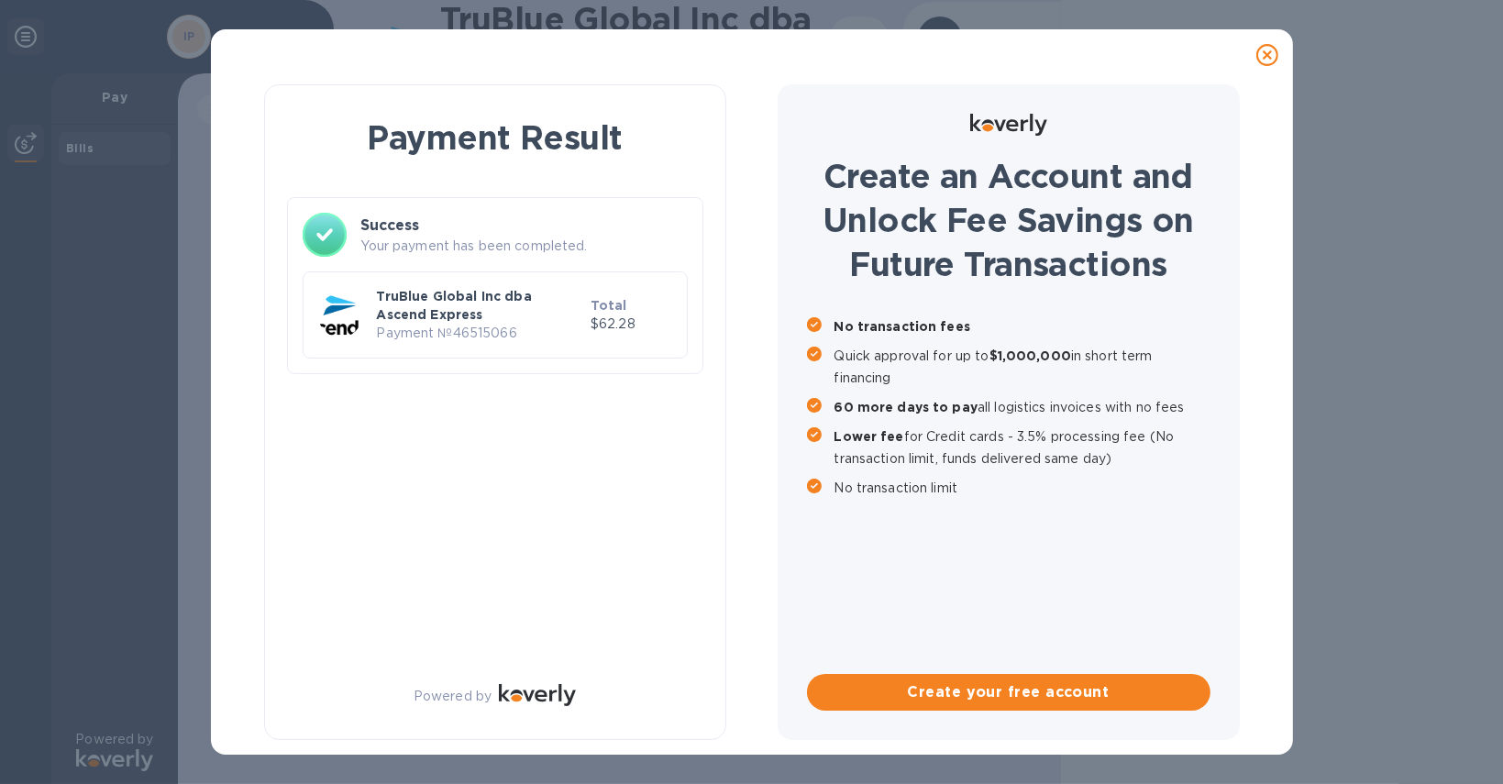
click at [468, 299] on p "TruBlue Global Inc dba Ascend Express" at bounding box center [480, 305] width 206 height 37
